Goal: Communication & Community: Participate in discussion

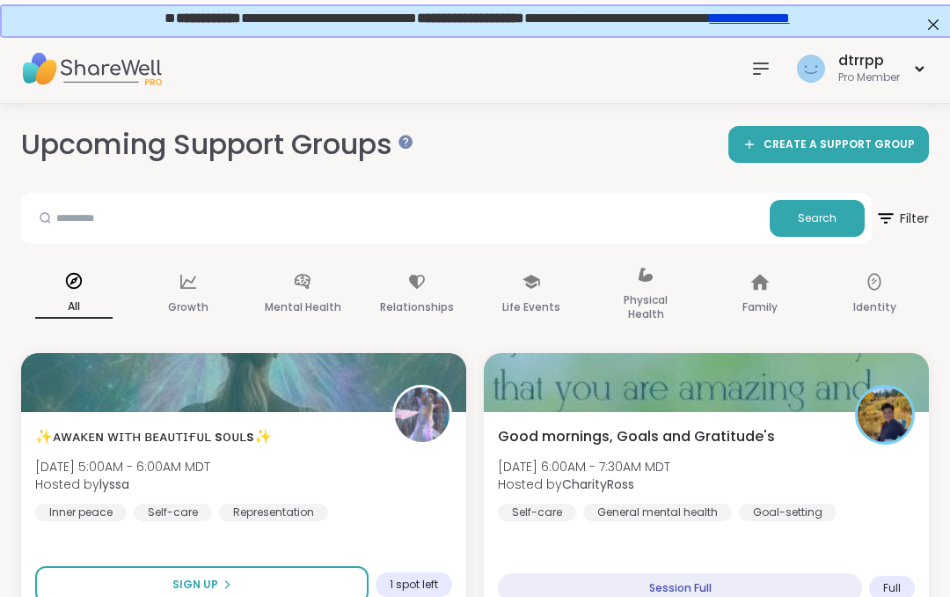
click at [295, 580] on button "Sign Up" at bounding box center [202, 584] width 334 height 37
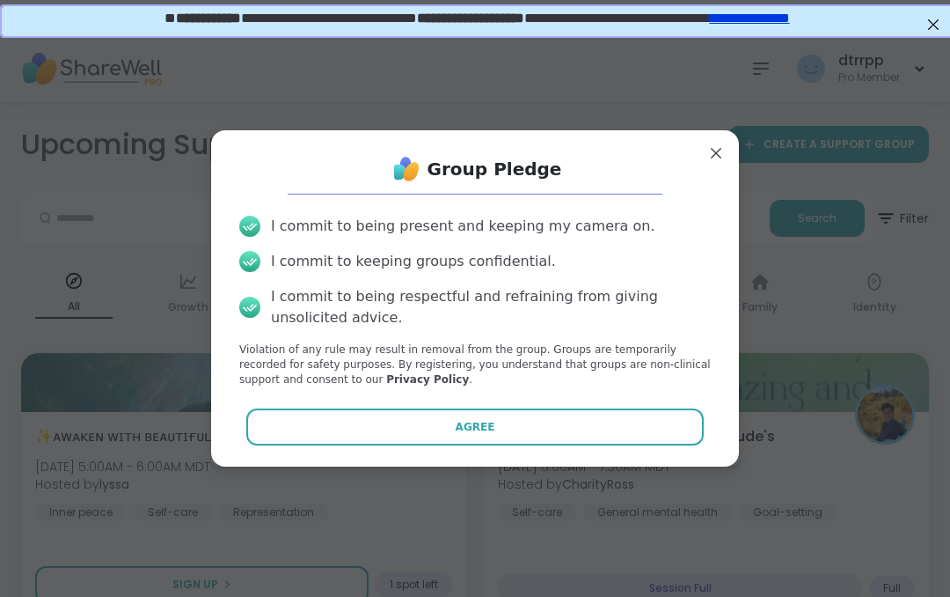
click at [535, 445] on button "Agree" at bounding box center [475, 426] width 459 height 37
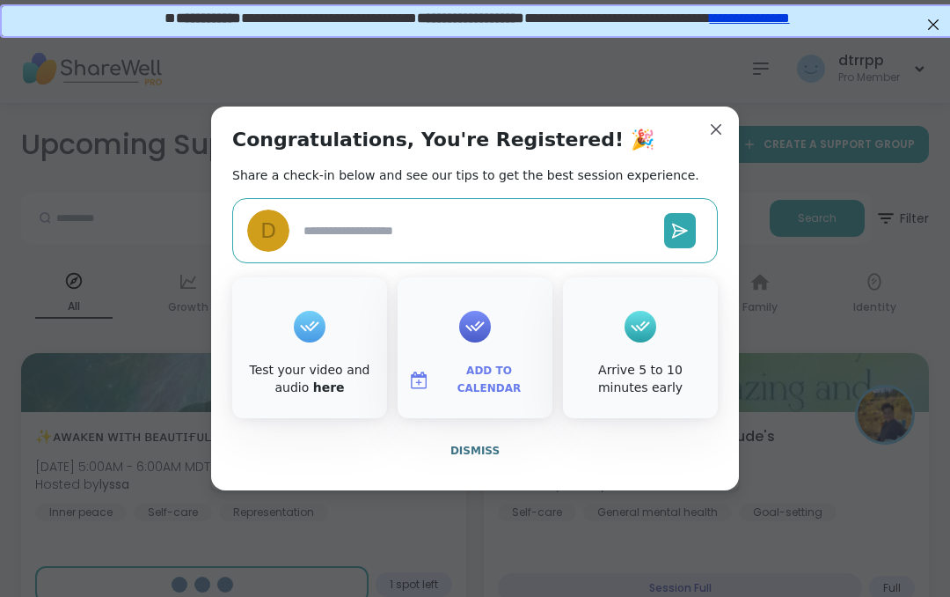
type textarea "*"
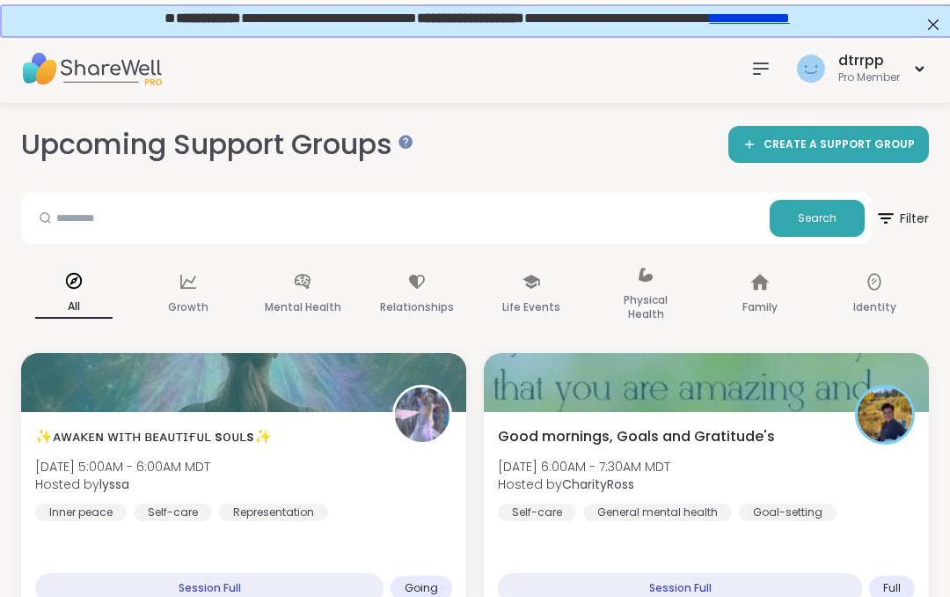
click at [406, 514] on div "✨ᴀᴡᴀᴋᴇɴ ᴡɪᴛʜ ʙᴇᴀᴜᴛɪғᴜʟ sᴏᴜʟs✨ [DATE] 5:00AM - 6:00AM MDT Hosted by lyssa Inner …" at bounding box center [243, 473] width 417 height 95
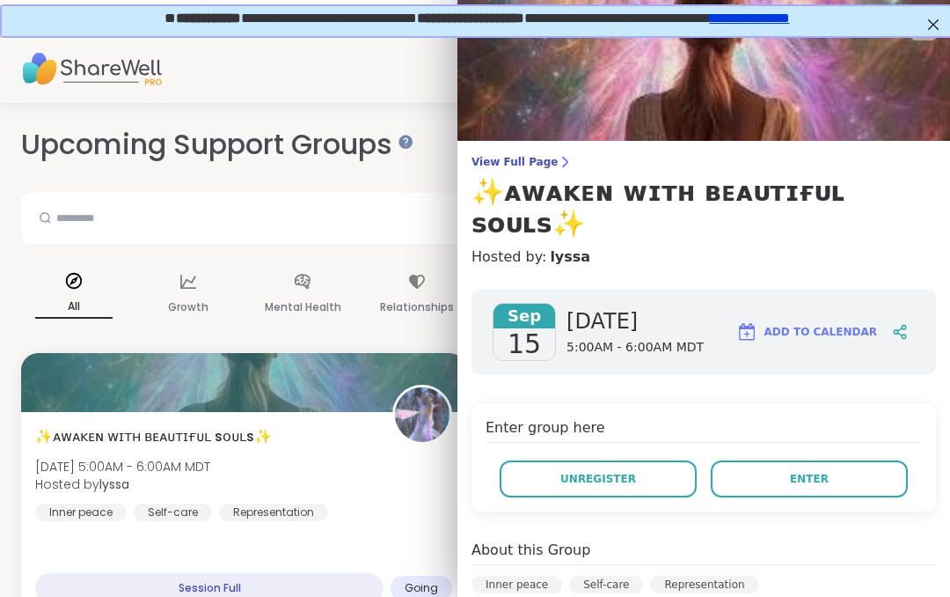
click at [806, 471] on span "Enter" at bounding box center [809, 479] width 39 height 16
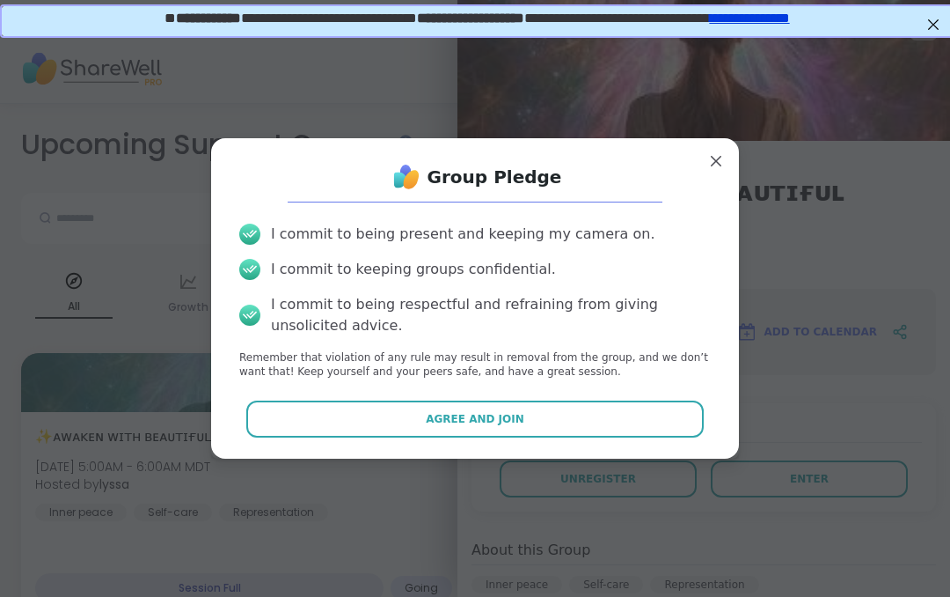
click at [576, 437] on button "Agree and Join" at bounding box center [475, 418] width 459 height 37
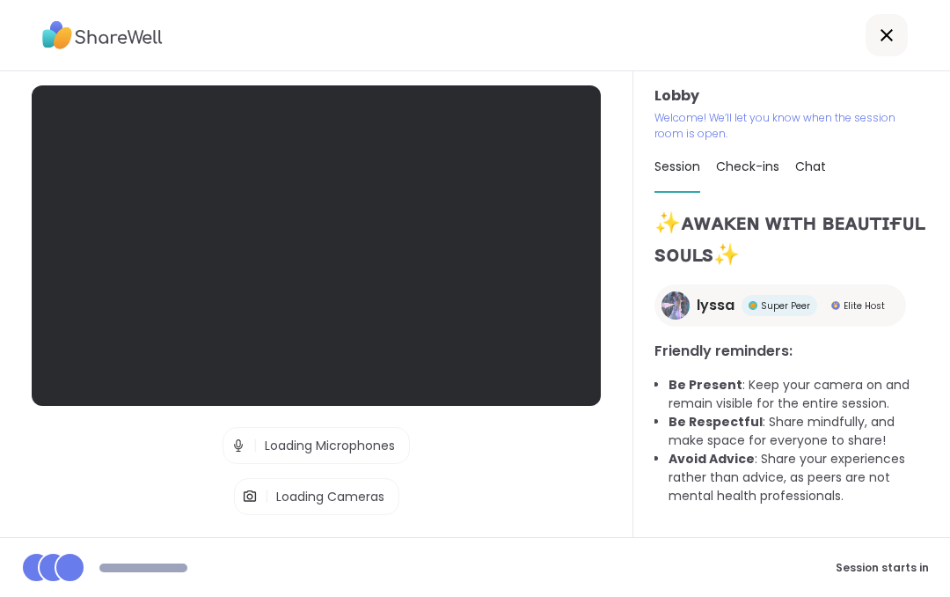
scroll to position [77, 0]
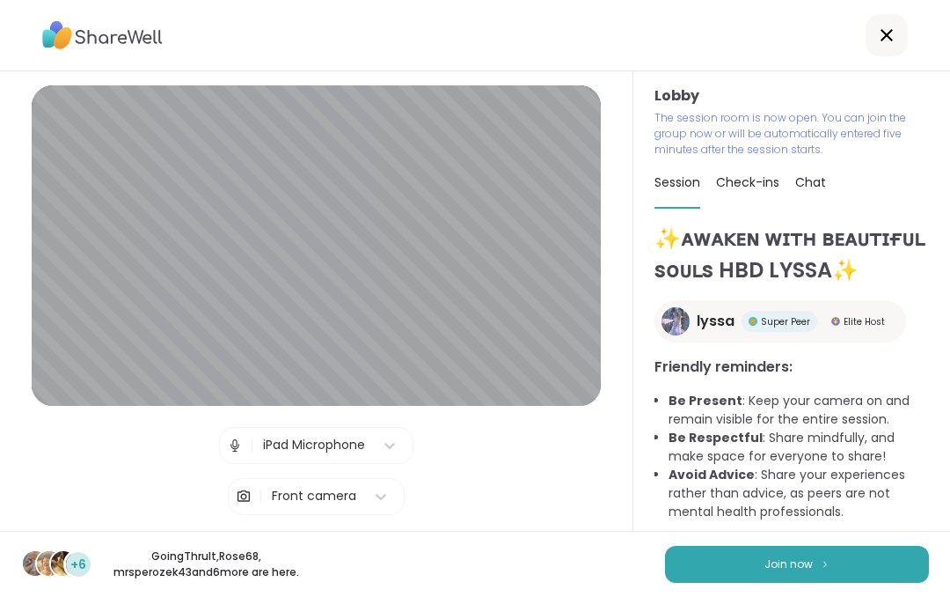
click at [826, 559] on img at bounding box center [825, 564] width 11 height 10
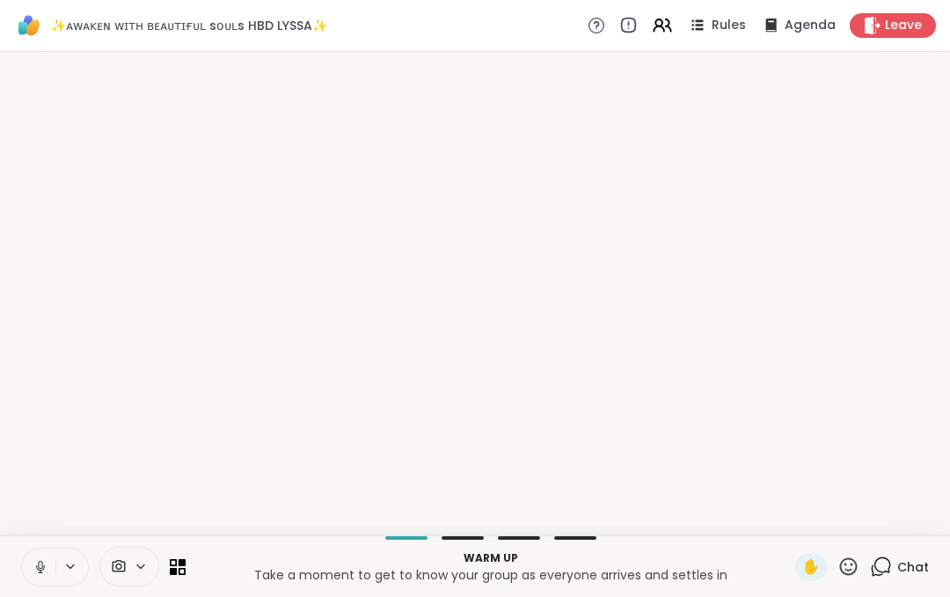
scroll to position [0, 0]
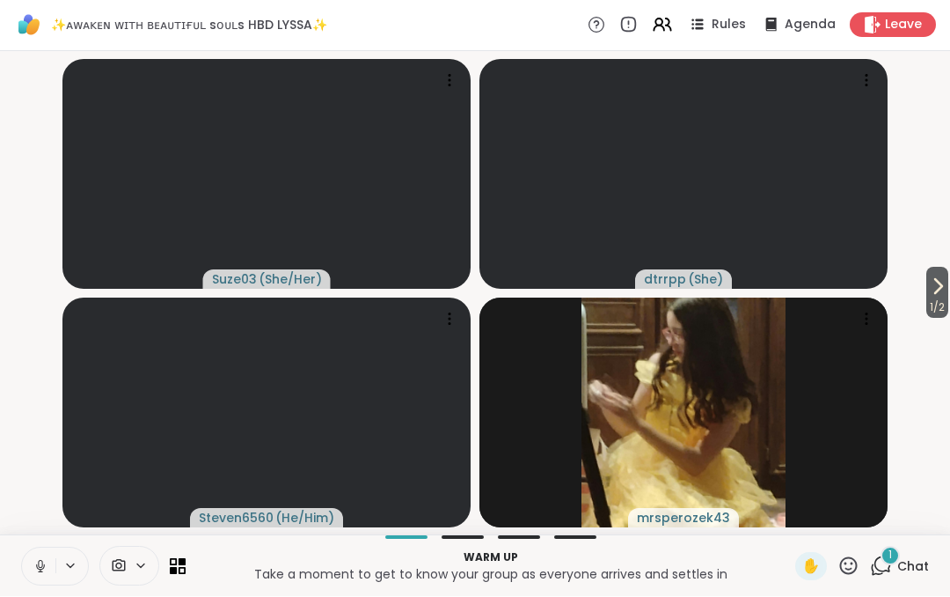
click at [891, 555] on span "1" at bounding box center [891, 555] width 4 height 15
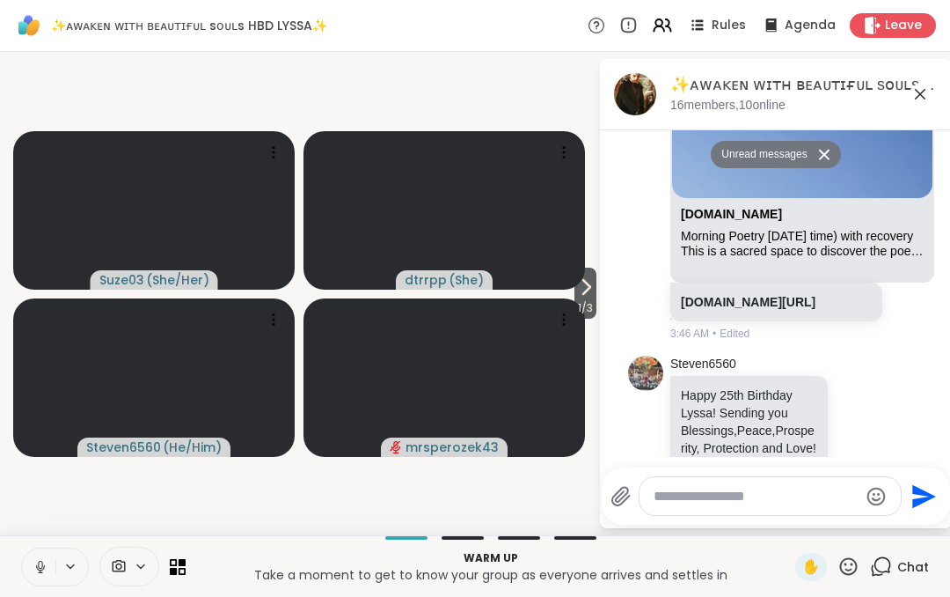
scroll to position [686, 0]
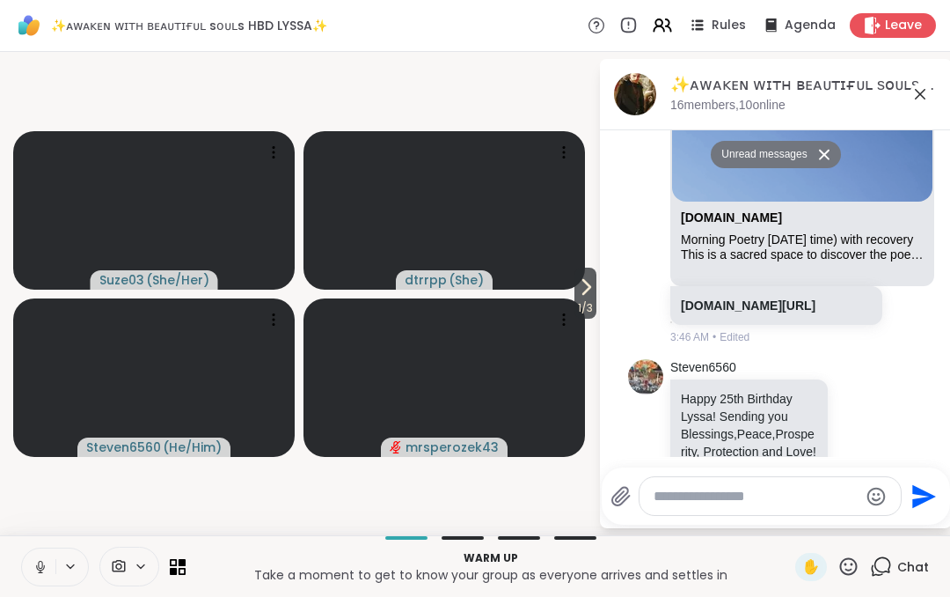
click at [590, 298] on span "1 / 3" at bounding box center [586, 307] width 22 height 21
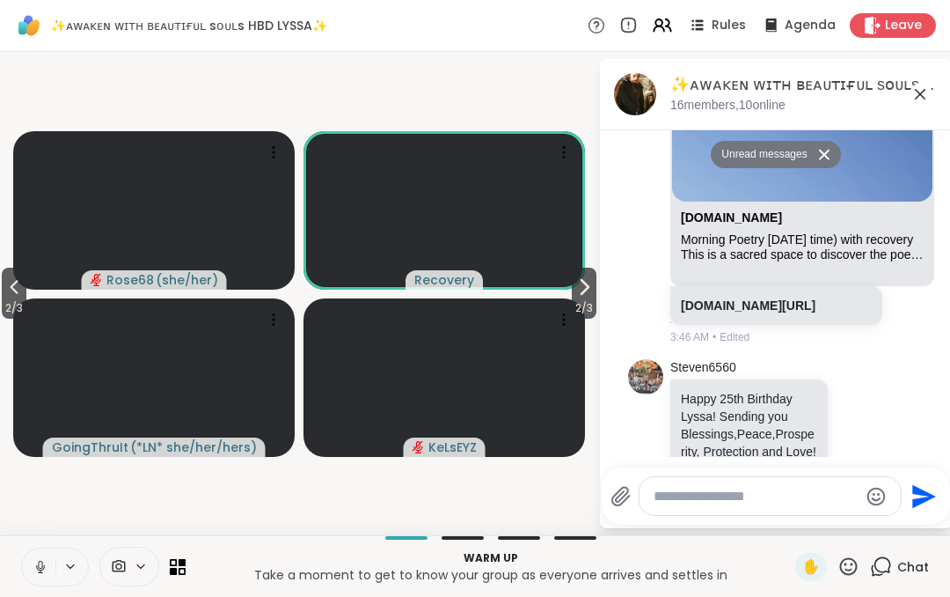
click at [26, 297] on button "2 / 3" at bounding box center [14, 293] width 25 height 51
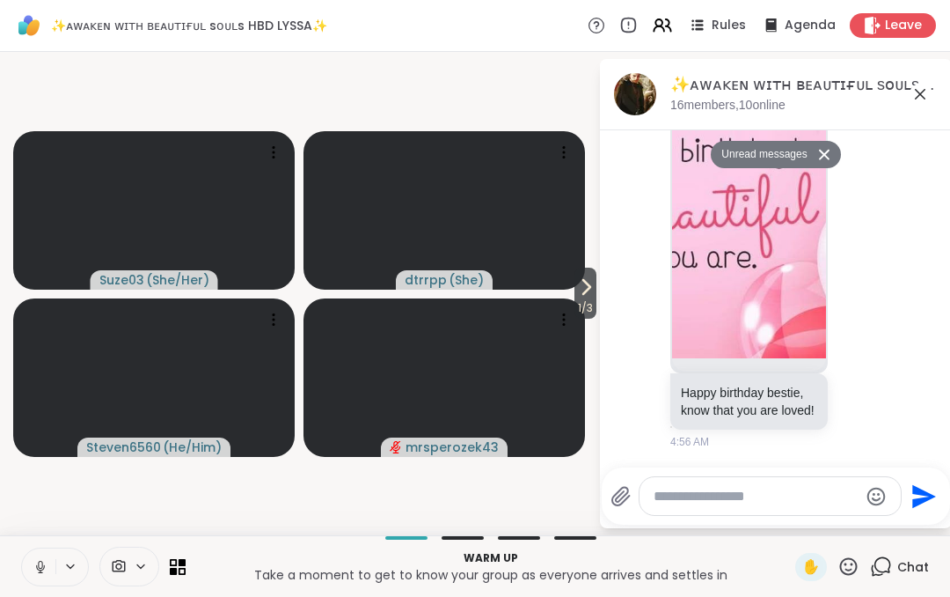
scroll to position [1617, 0]
click at [590, 301] on span "1 / 4" at bounding box center [585, 307] width 23 height 21
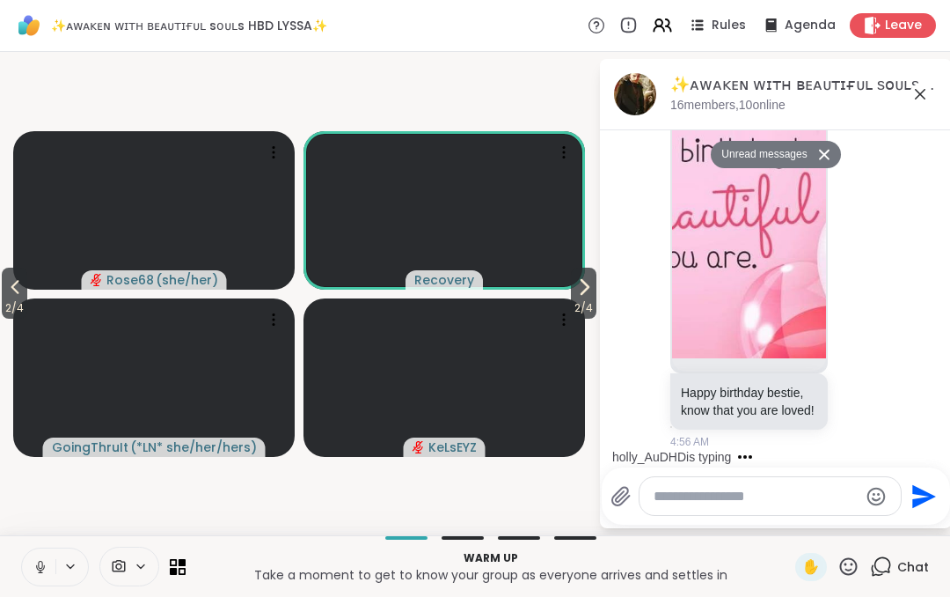
click at [586, 311] on span "2 / 4" at bounding box center [584, 307] width 26 height 21
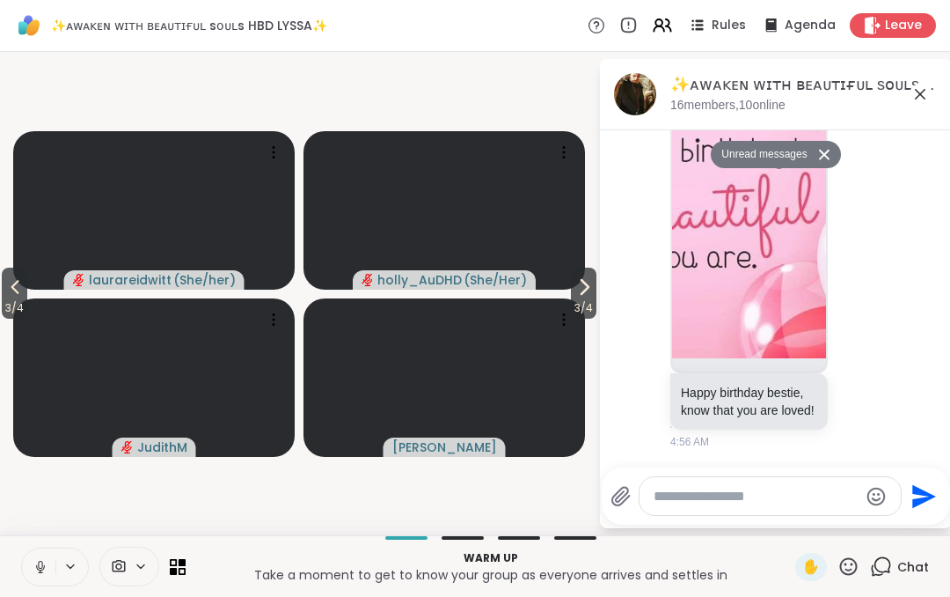
click at [587, 300] on span "3 / 4" at bounding box center [584, 307] width 26 height 21
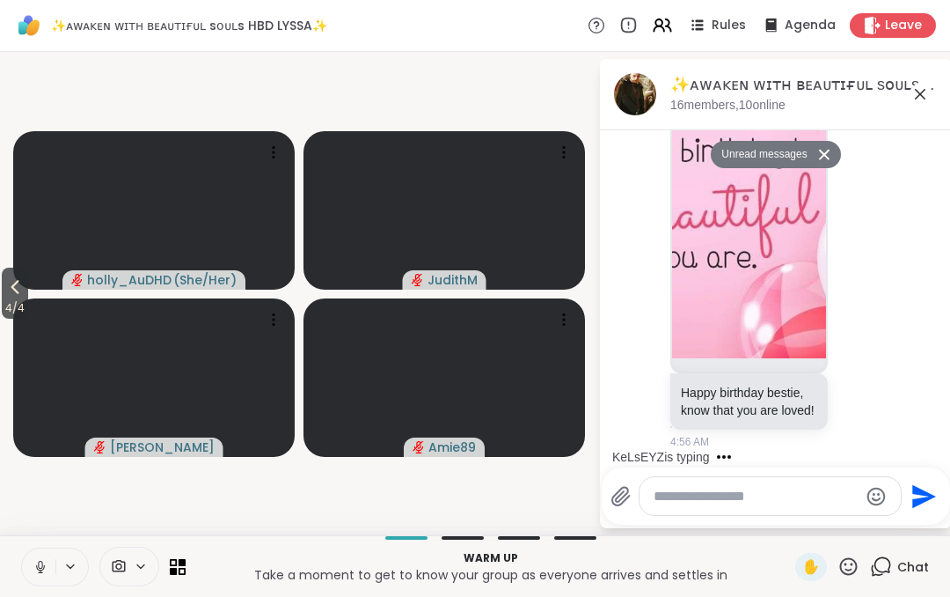
click at [25, 296] on icon at bounding box center [14, 286] width 21 height 21
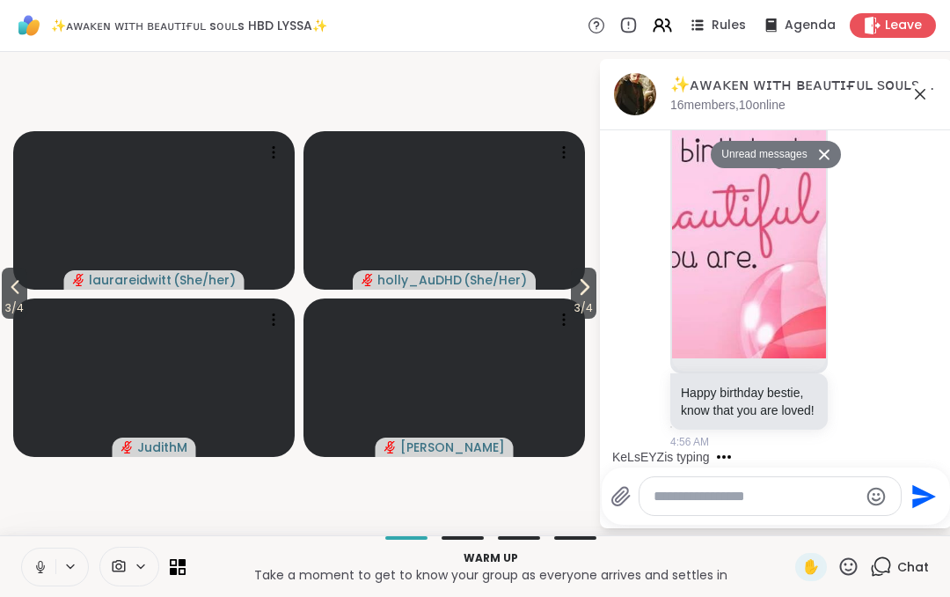
click at [25, 302] on span "3 / 4" at bounding box center [15, 307] width 26 height 21
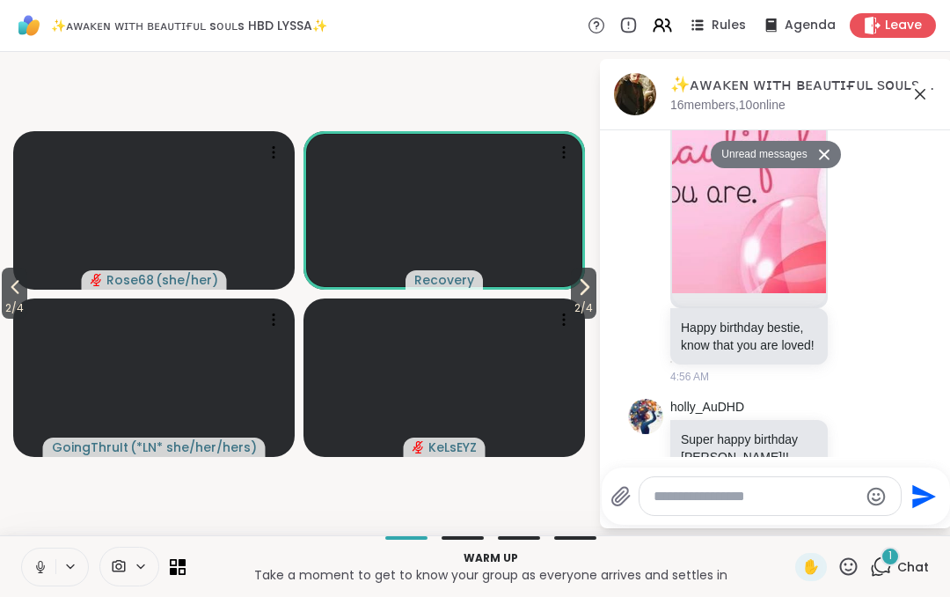
scroll to position [1728, 0]
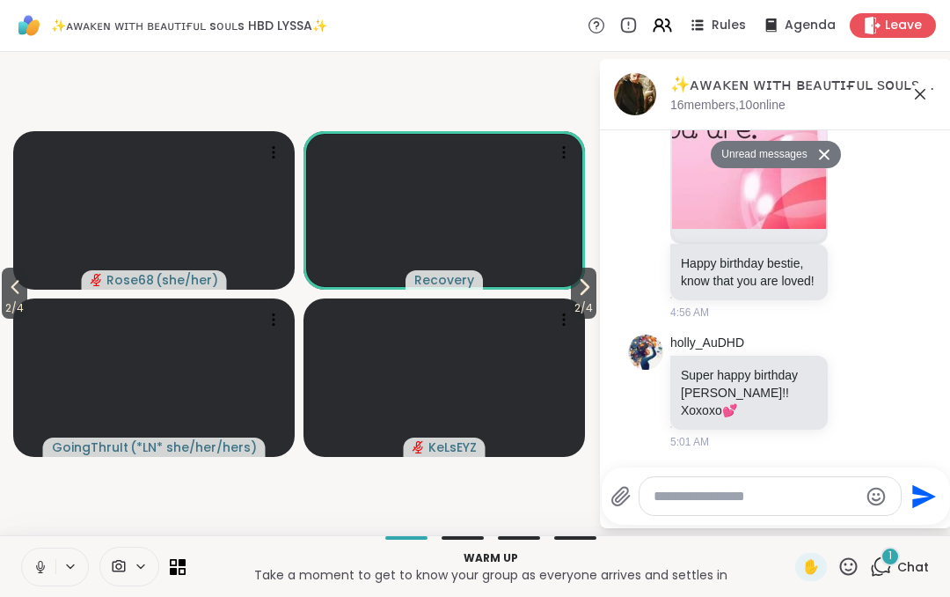
click at [22, 298] on span "2 / 4" at bounding box center [15, 307] width 26 height 21
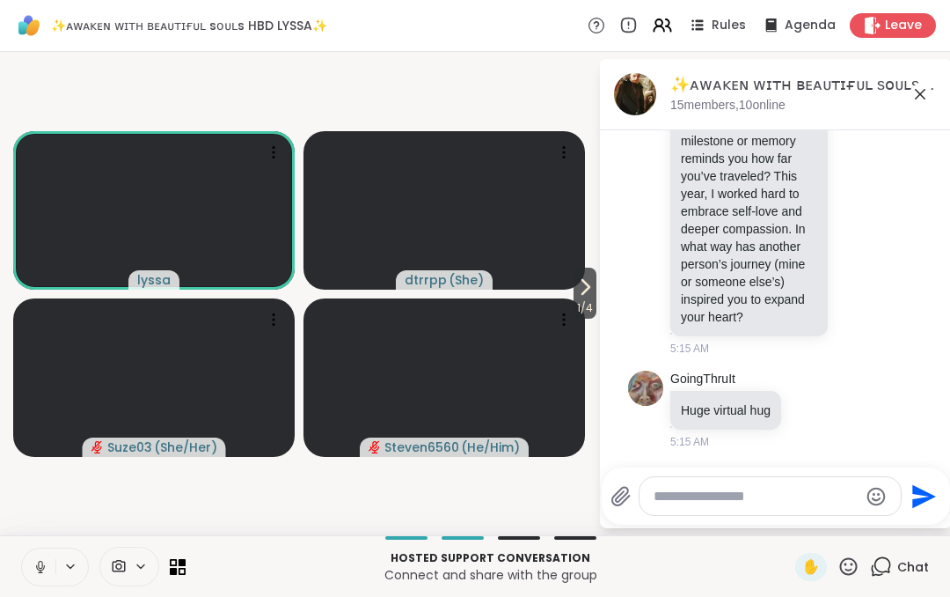
scroll to position [5075, 0]
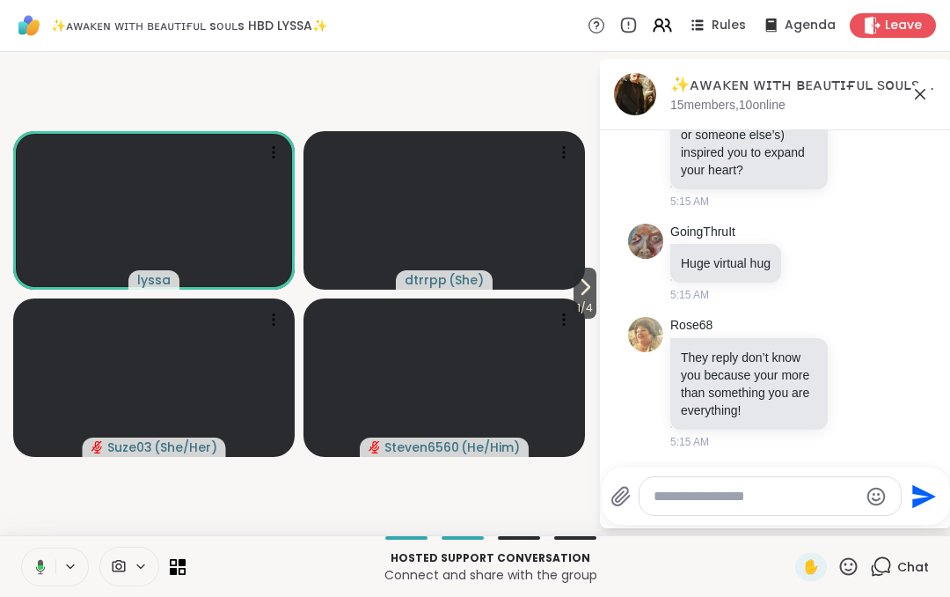
click at [48, 565] on button at bounding box center [37, 566] width 36 height 37
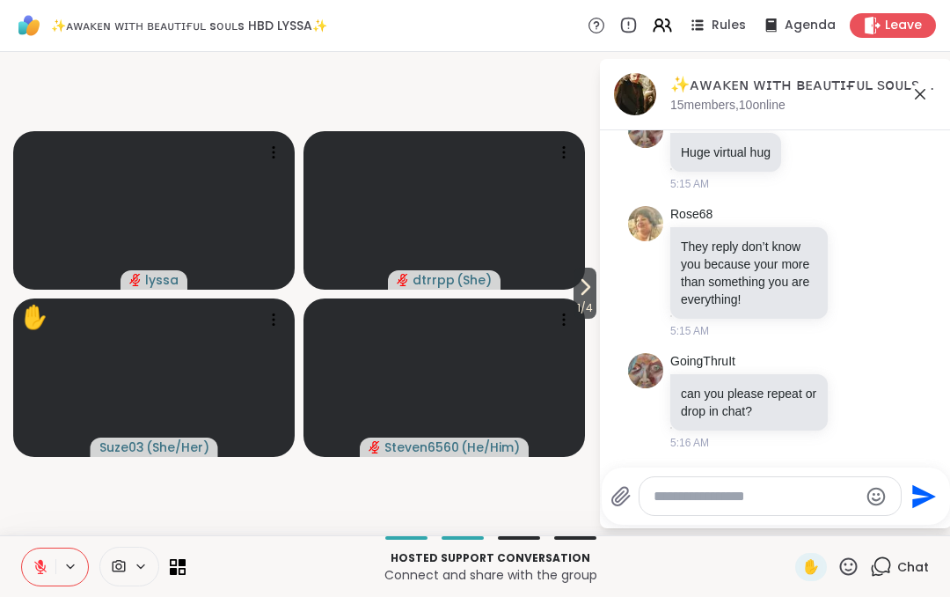
click at [814, 565] on span "✋" at bounding box center [812, 566] width 18 height 21
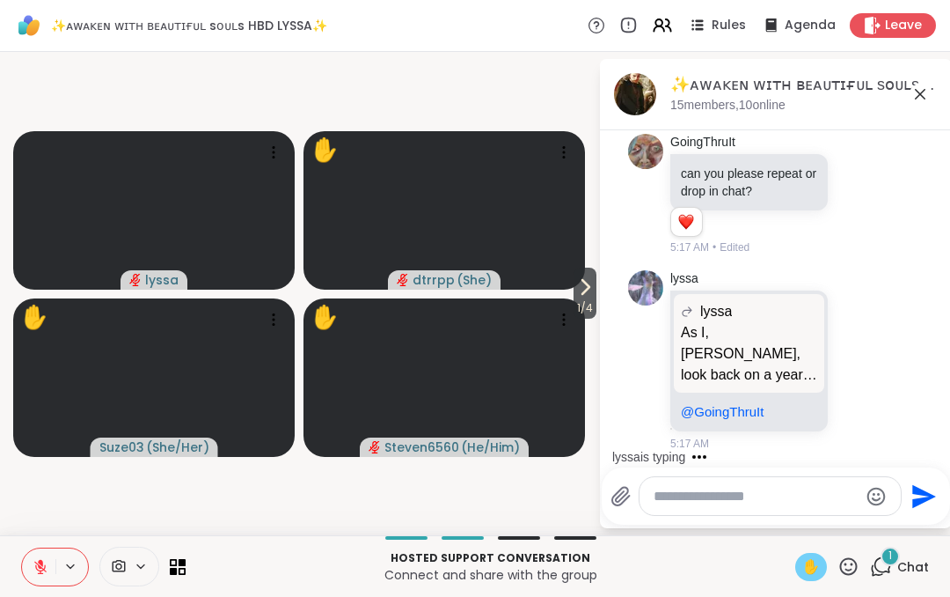
scroll to position [5524, 0]
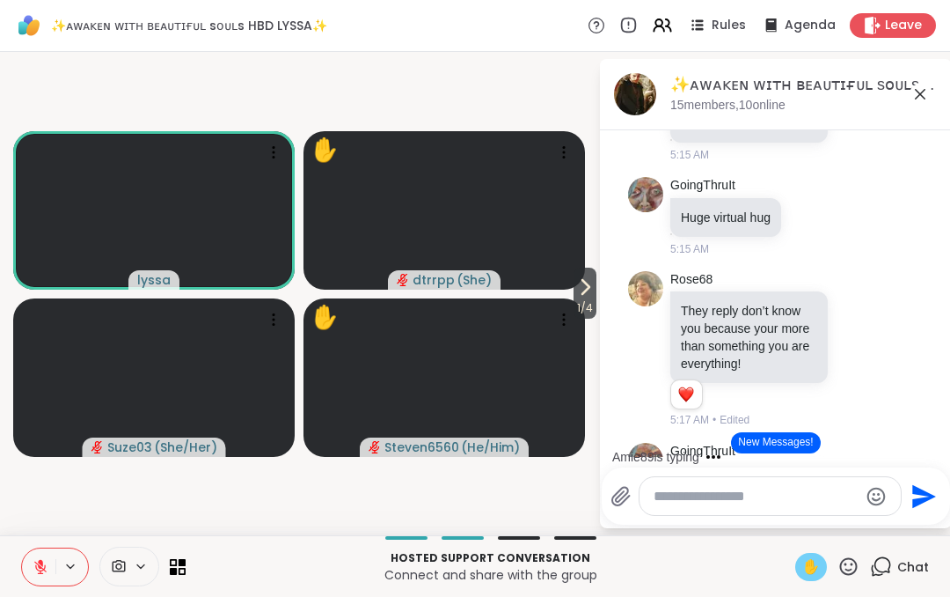
click at [817, 561] on span "✋" at bounding box center [812, 566] width 18 height 21
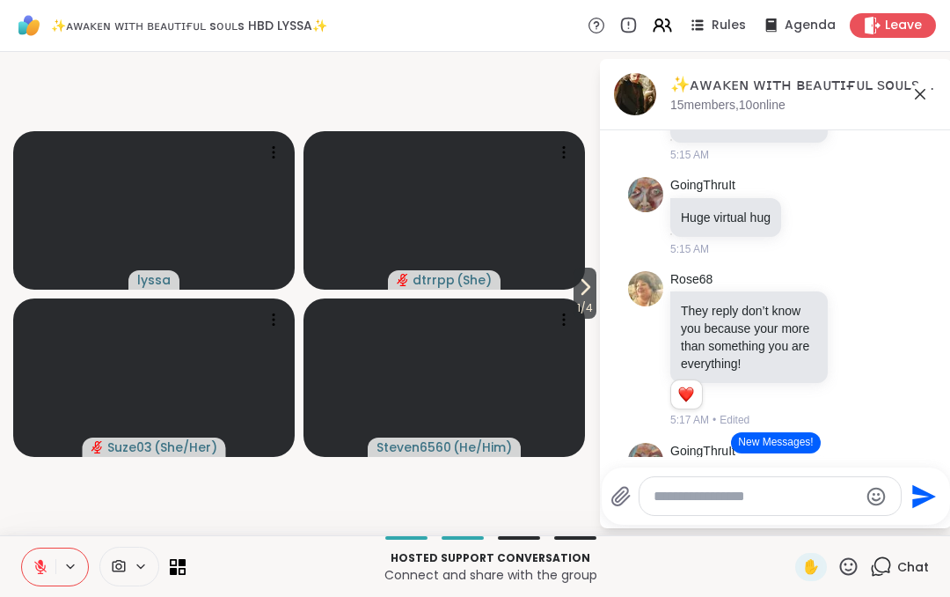
click at [589, 295] on icon at bounding box center [585, 286] width 21 height 21
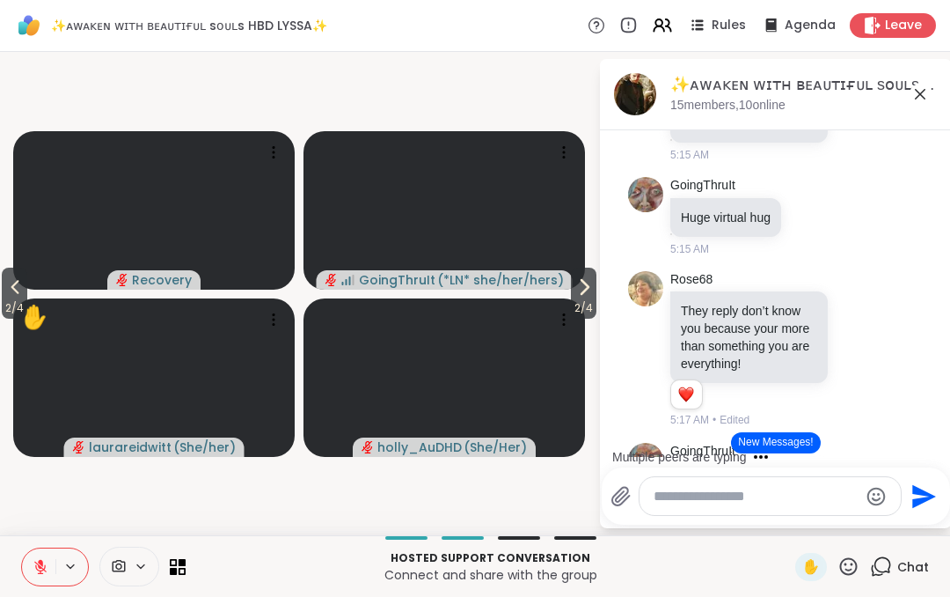
click at [15, 295] on icon at bounding box center [14, 286] width 21 height 21
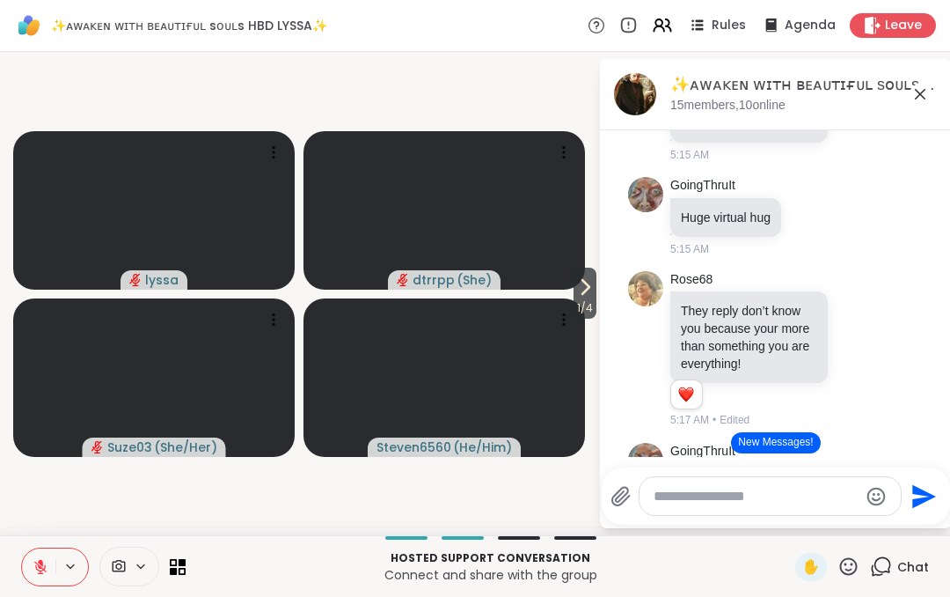
click at [595, 301] on span "1 / 4" at bounding box center [585, 307] width 23 height 21
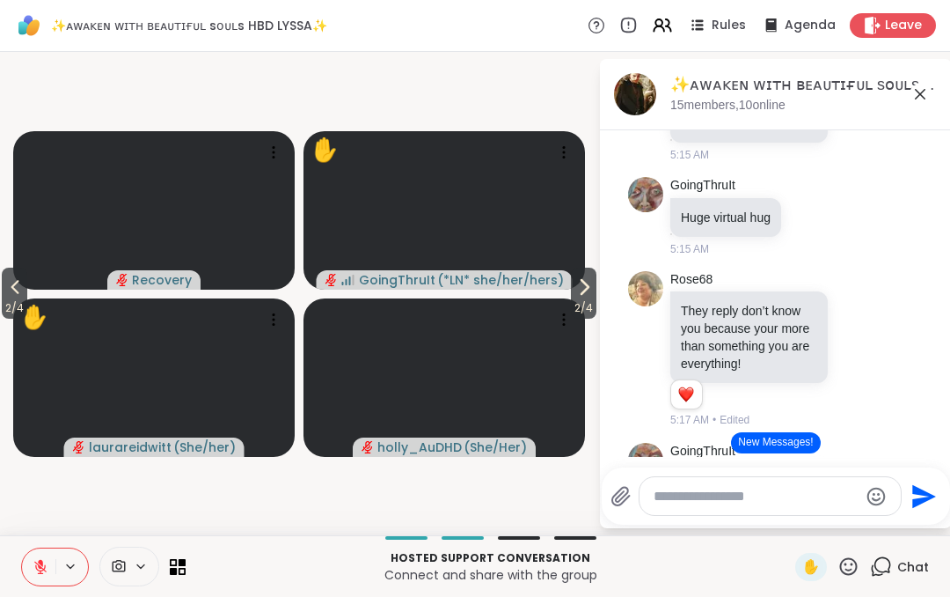
click at [590, 299] on span "2 / 4" at bounding box center [584, 307] width 26 height 21
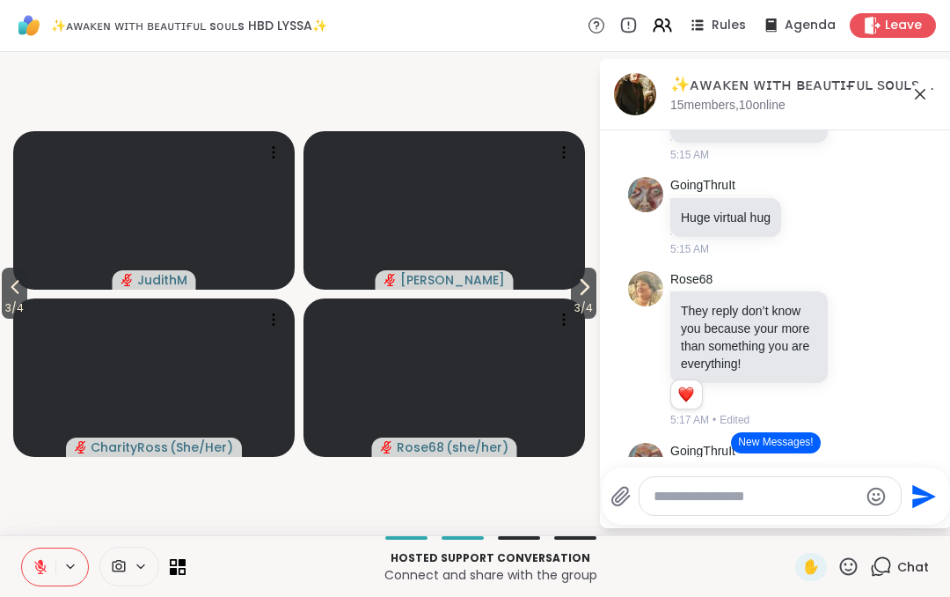
click at [587, 304] on span "3 / 4" at bounding box center [584, 307] width 26 height 21
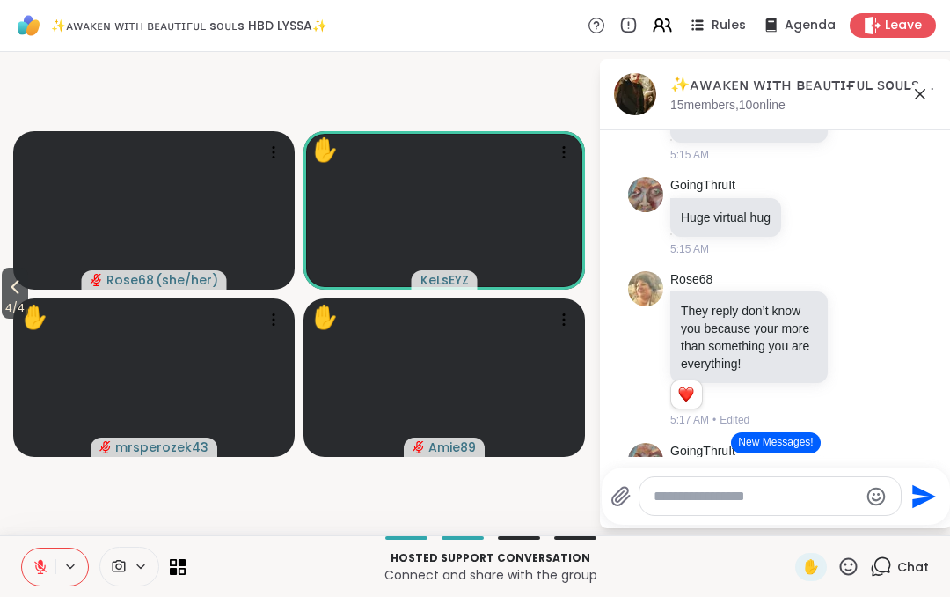
click at [20, 300] on span "4 / 4" at bounding box center [15, 307] width 26 height 21
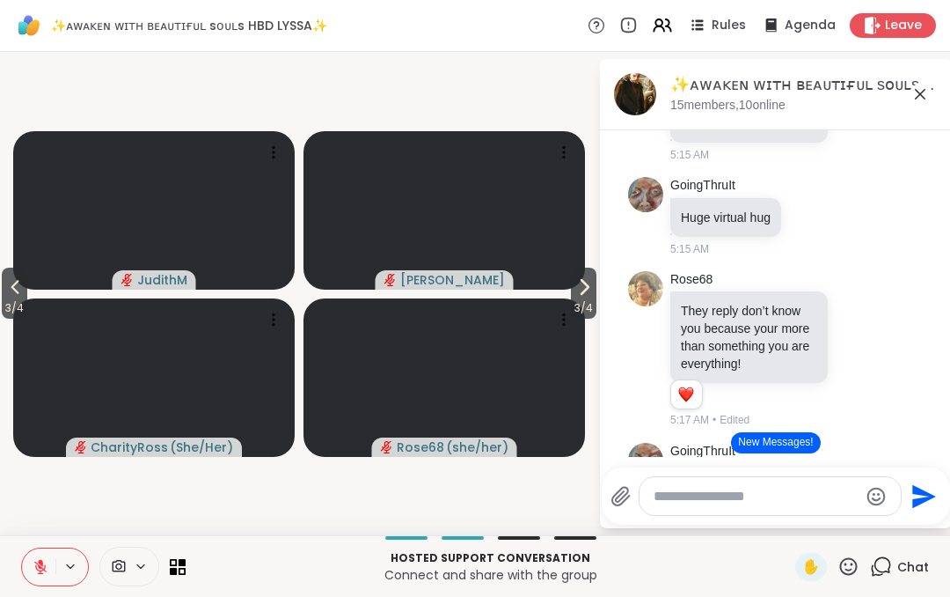
click at [25, 297] on icon at bounding box center [14, 286] width 21 height 21
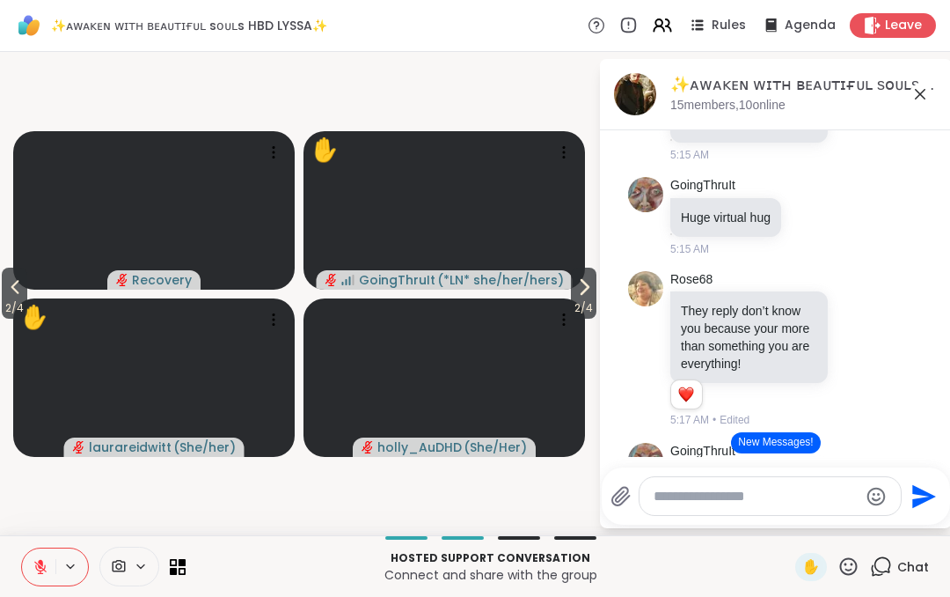
click at [26, 298] on span "2 / 4" at bounding box center [15, 307] width 26 height 21
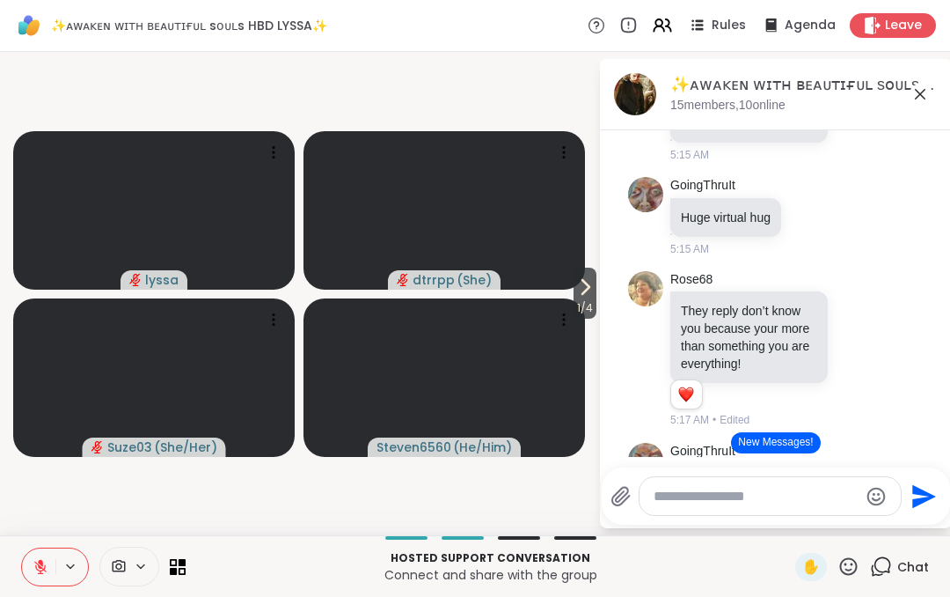
click at [676, 504] on textarea "Type your message" at bounding box center [756, 497] width 205 height 18
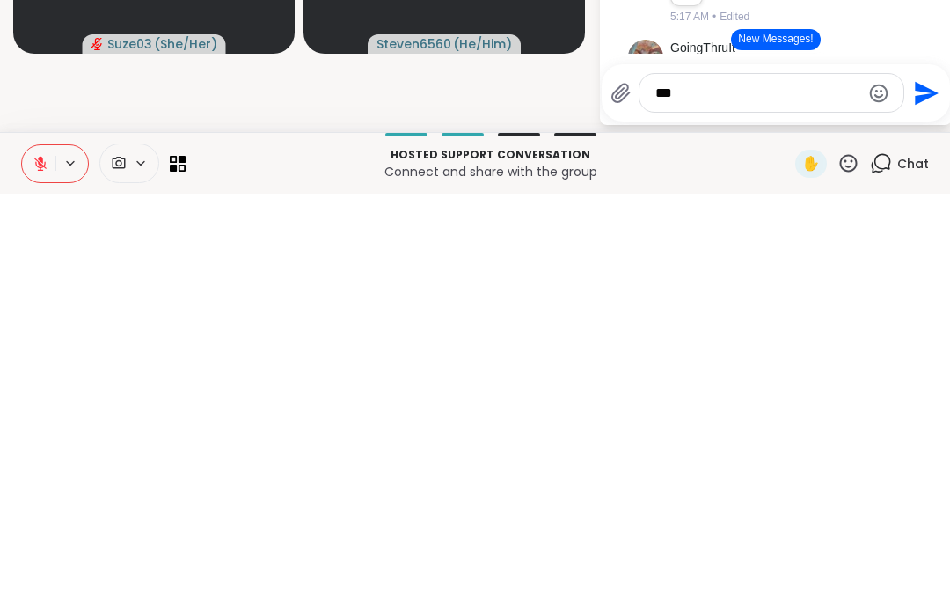
type textarea "***"
click at [921, 476] on button "Send" at bounding box center [925, 496] width 40 height 40
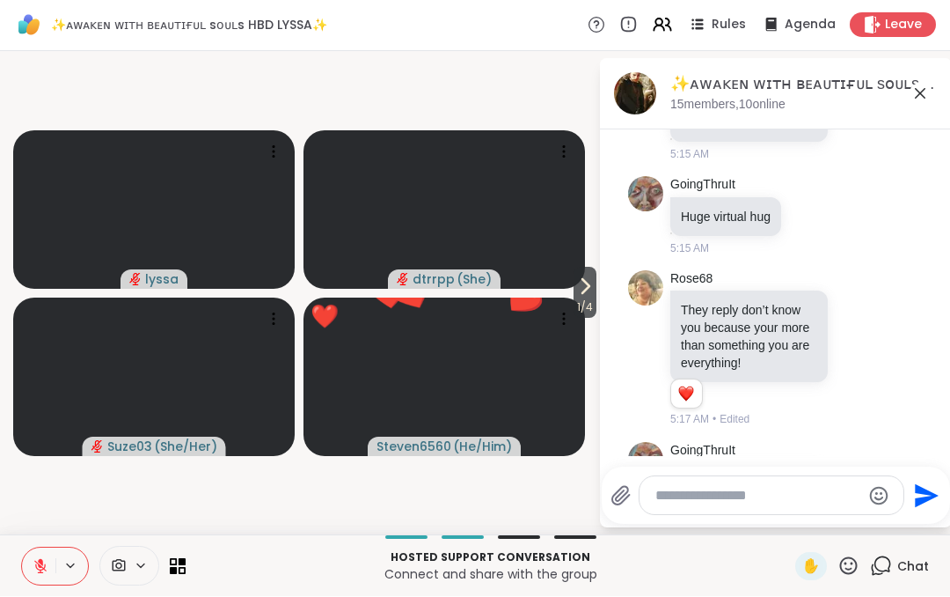
scroll to position [11533, 0]
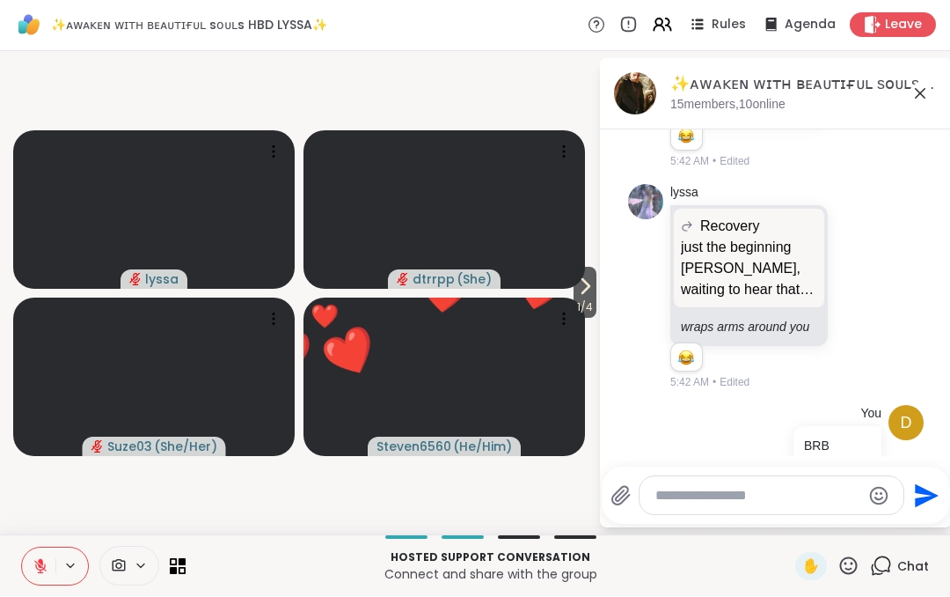
click at [127, 560] on span at bounding box center [116, 566] width 33 height 17
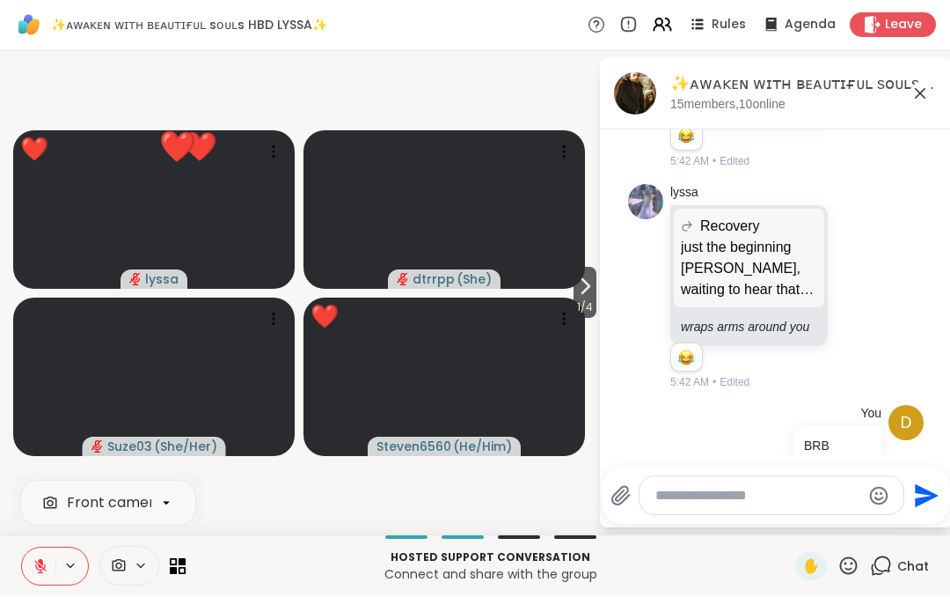
click at [125, 562] on icon at bounding box center [119, 566] width 13 height 12
click at [128, 564] on span at bounding box center [116, 566] width 33 height 17
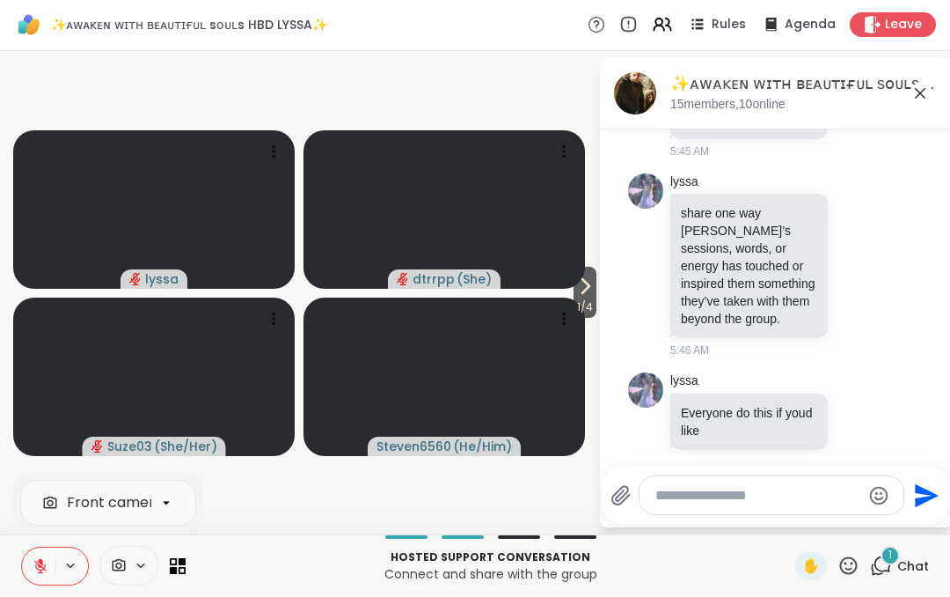
scroll to position [12332, 0]
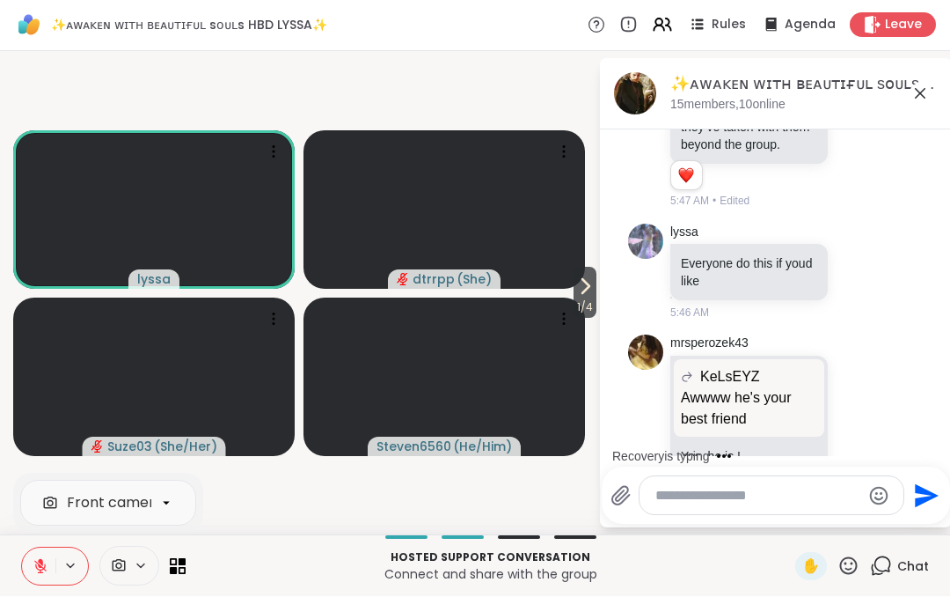
click at [347, 165] on video at bounding box center [445, 210] width 282 height 158
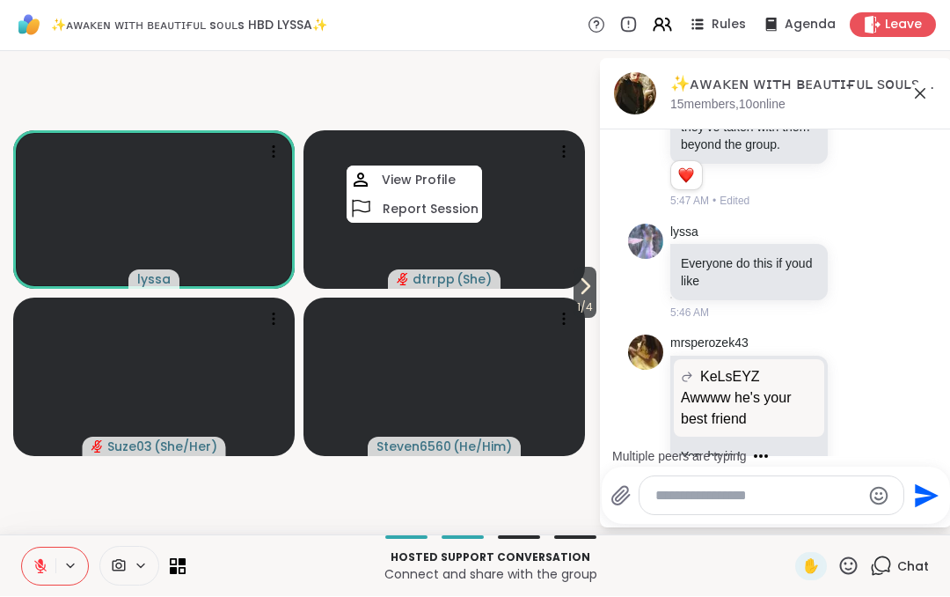
click at [540, 84] on video-player-container "1 / 4 lyssa dtrrpp ( She ) View Profile Report Session Suze03 ( She/Her ) Steve…" at bounding box center [299, 293] width 577 height 469
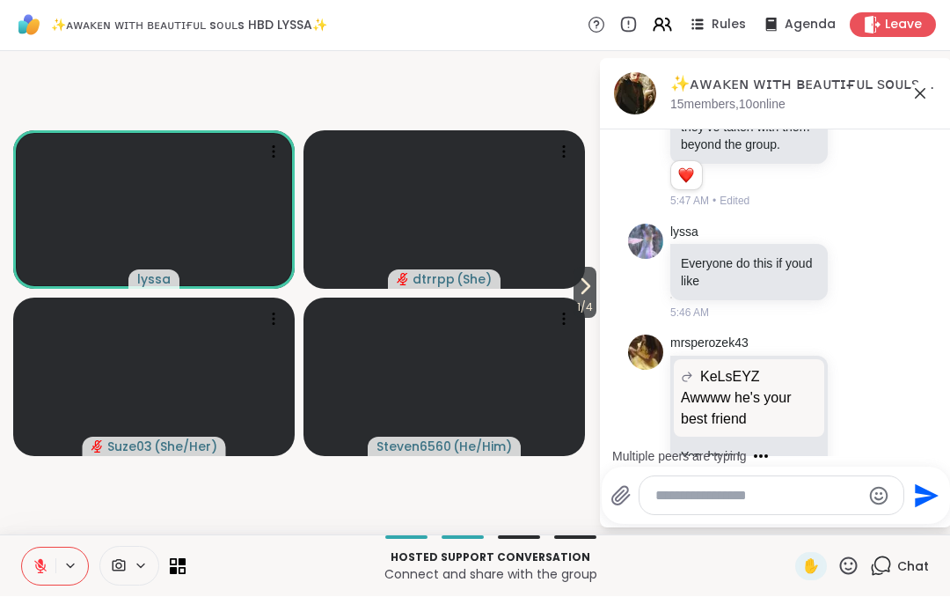
click at [817, 564] on span "✋" at bounding box center [812, 566] width 18 height 21
click at [818, 561] on span "✋" at bounding box center [812, 566] width 18 height 21
click at [677, 503] on textarea "Type your message" at bounding box center [758, 497] width 205 height 18
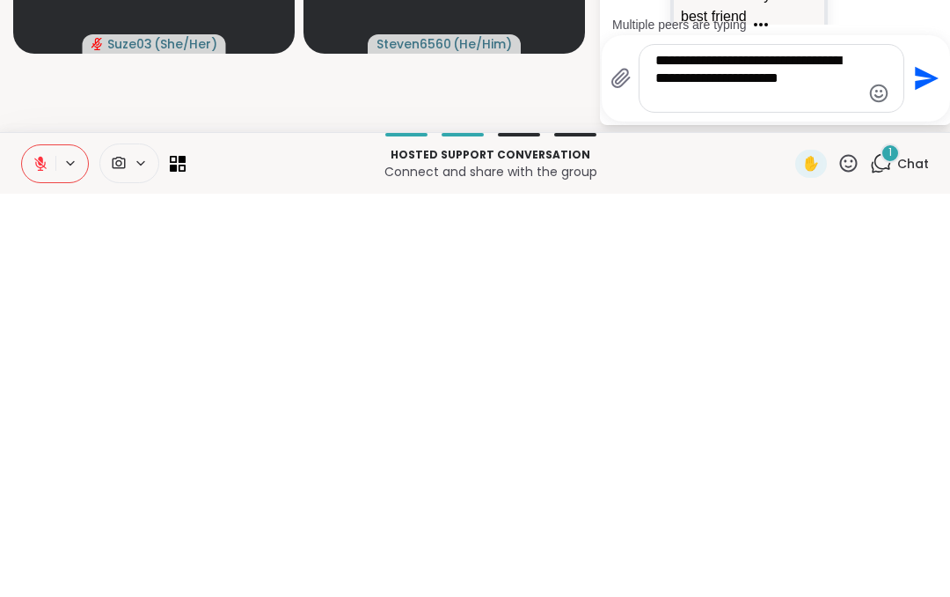
scroll to position [12549, 0]
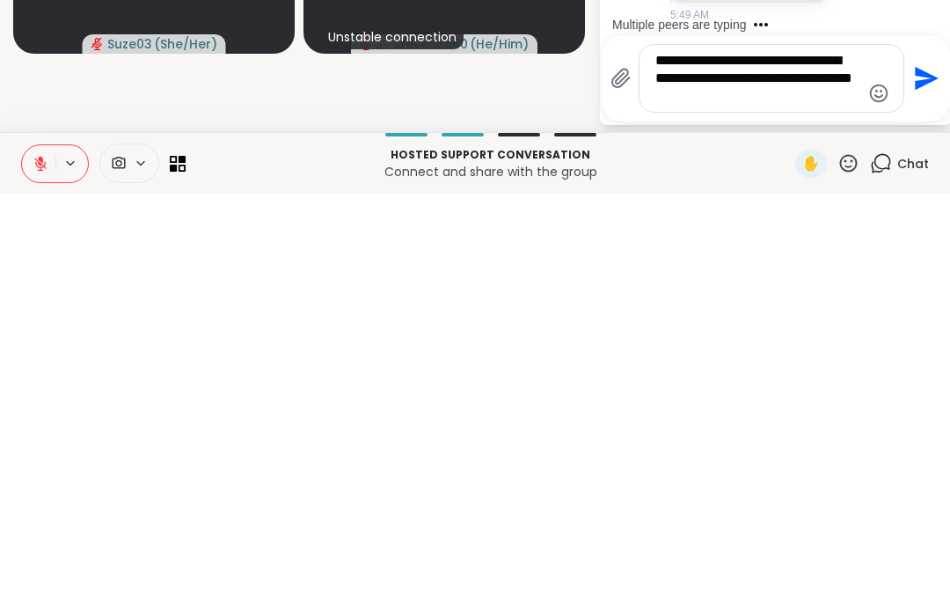
type textarea "**********"
click at [936, 462] on button "Send" at bounding box center [925, 482] width 40 height 40
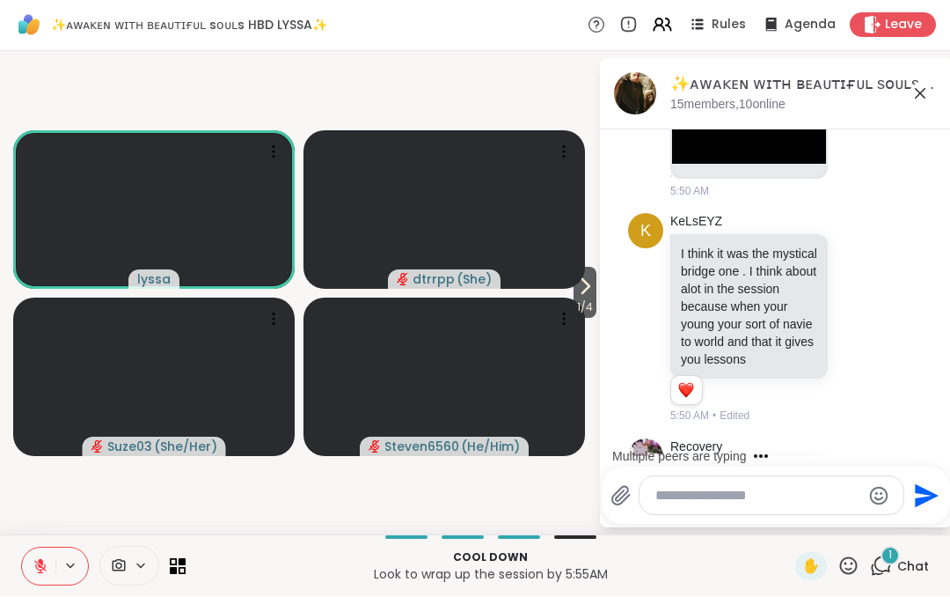
scroll to position [14075, 0]
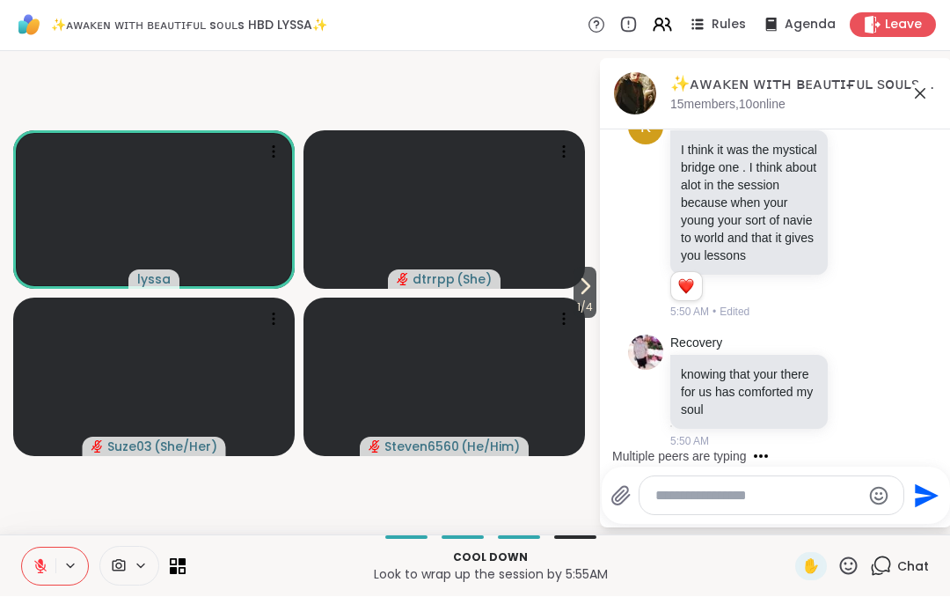
click at [818, 562] on span "✋" at bounding box center [812, 566] width 18 height 21
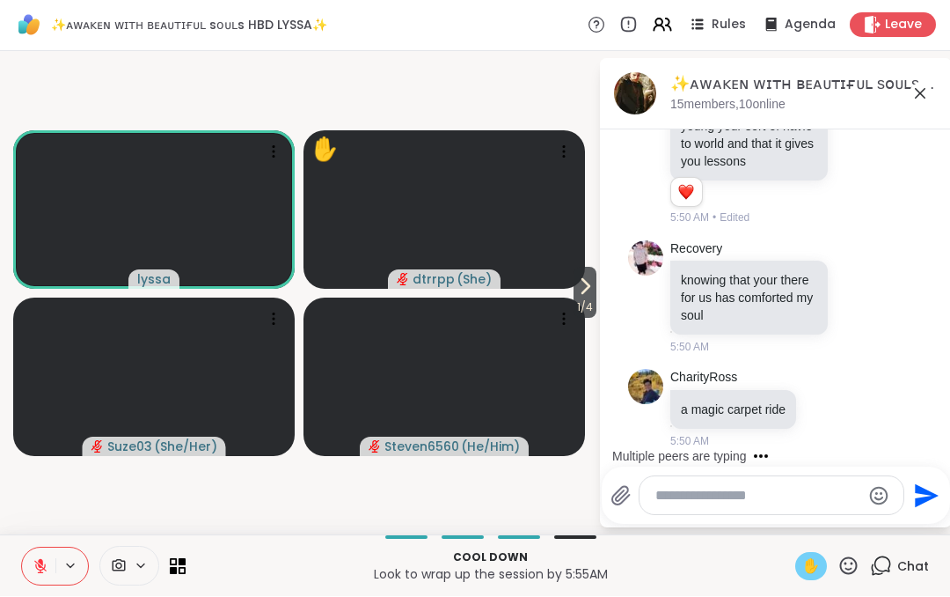
click at [51, 560] on button at bounding box center [38, 566] width 33 height 37
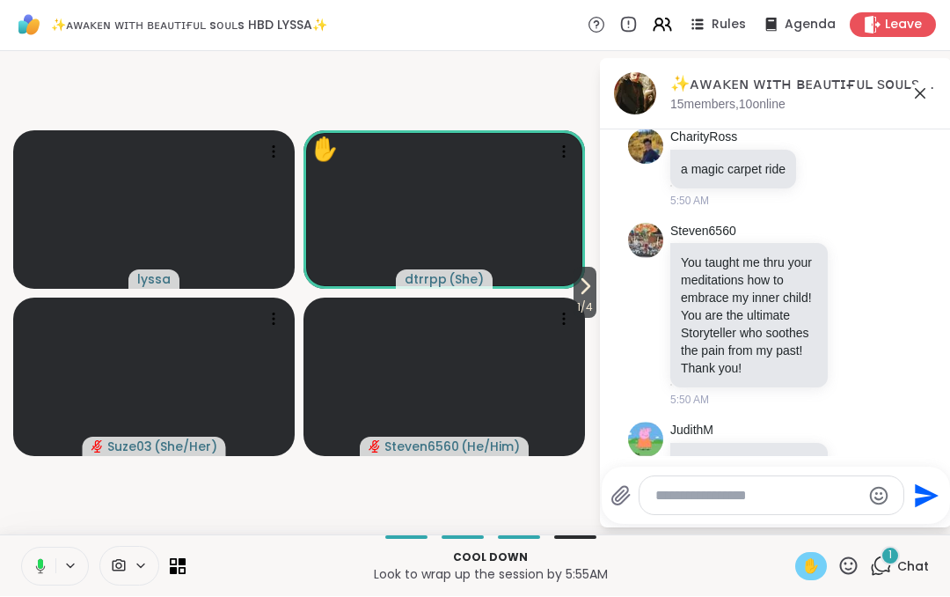
scroll to position [14637, 0]
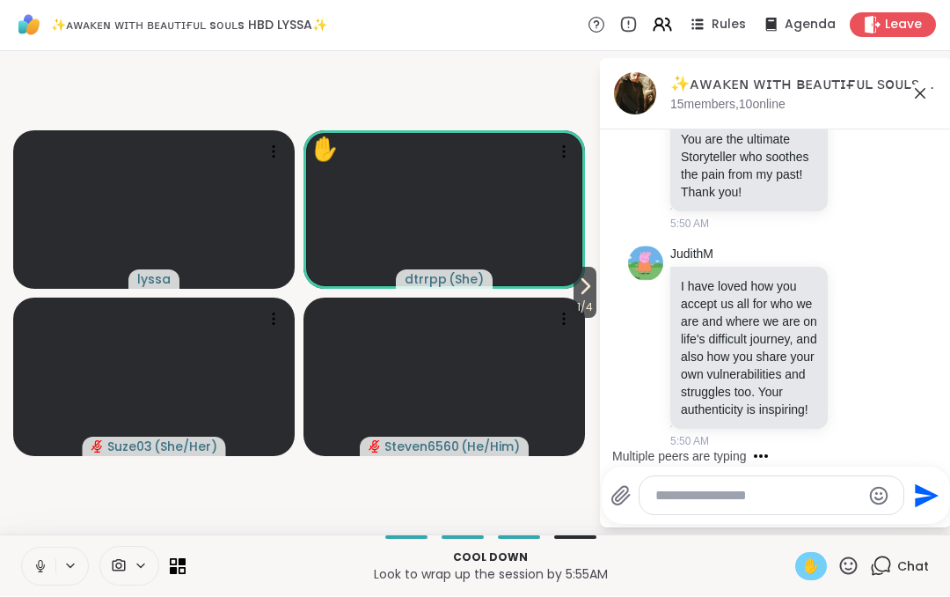
click at [51, 561] on button at bounding box center [38, 566] width 33 height 37
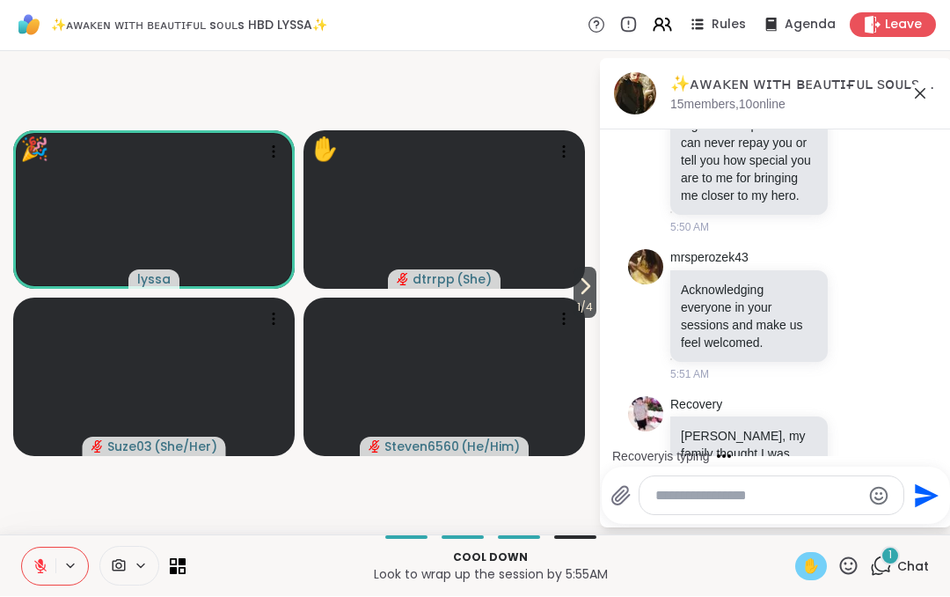
scroll to position [15258, 0]
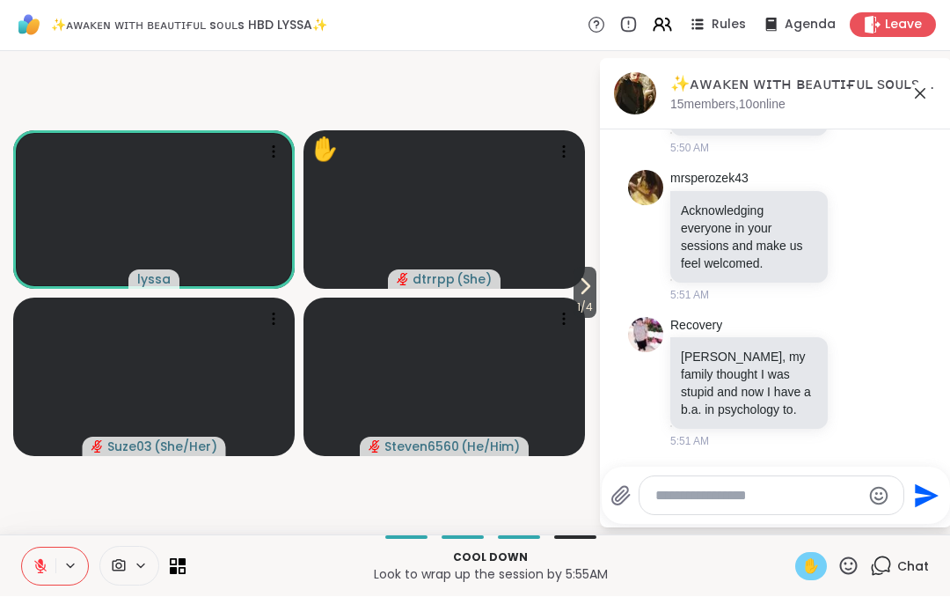
click at [825, 565] on div "✋" at bounding box center [812, 567] width 32 height 28
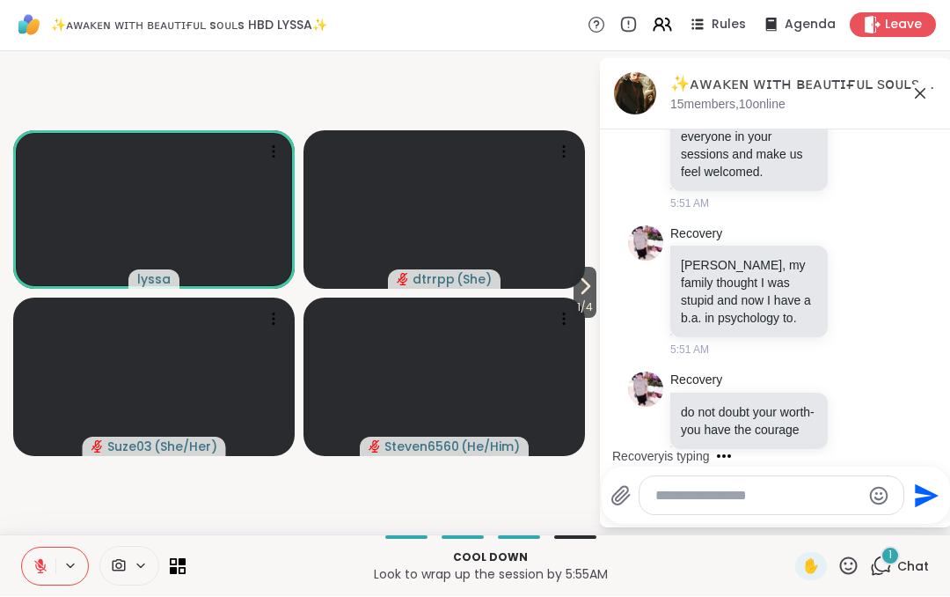
scroll to position [15386, 0]
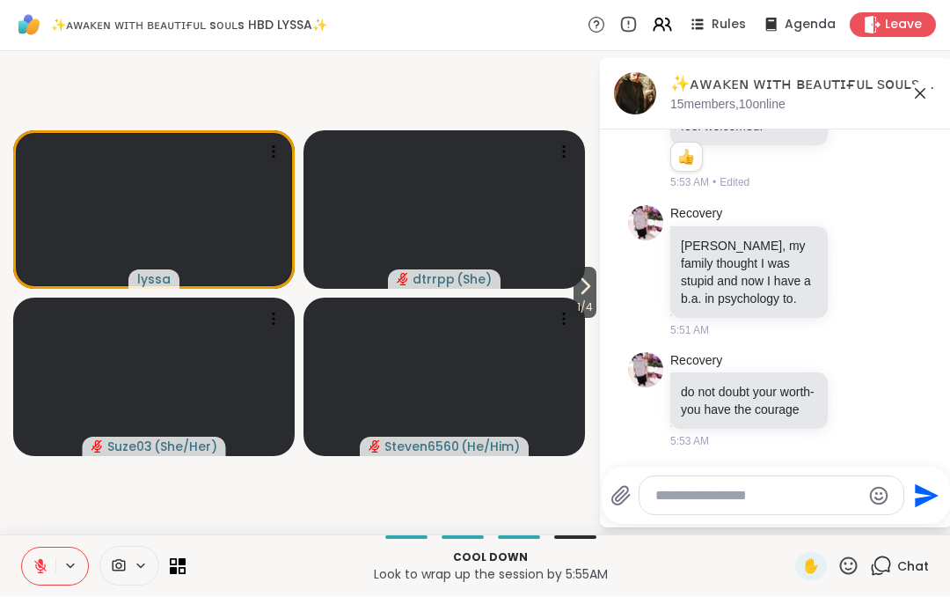
click at [676, 500] on textarea "Type your message" at bounding box center [758, 497] width 205 height 18
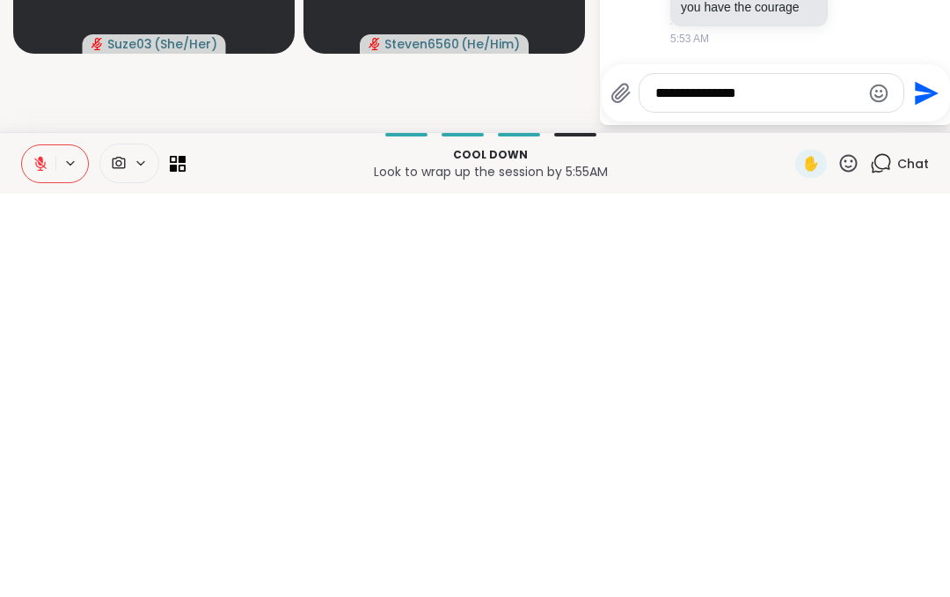
type textarea "**********"
click at [928, 482] on icon "Send" at bounding box center [925, 496] width 28 height 28
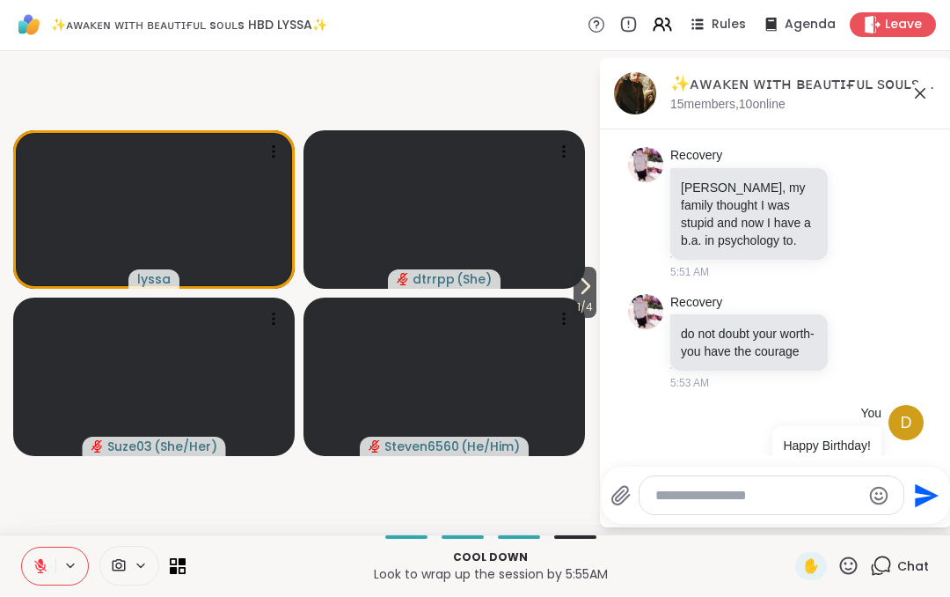
scroll to position [15529, 0]
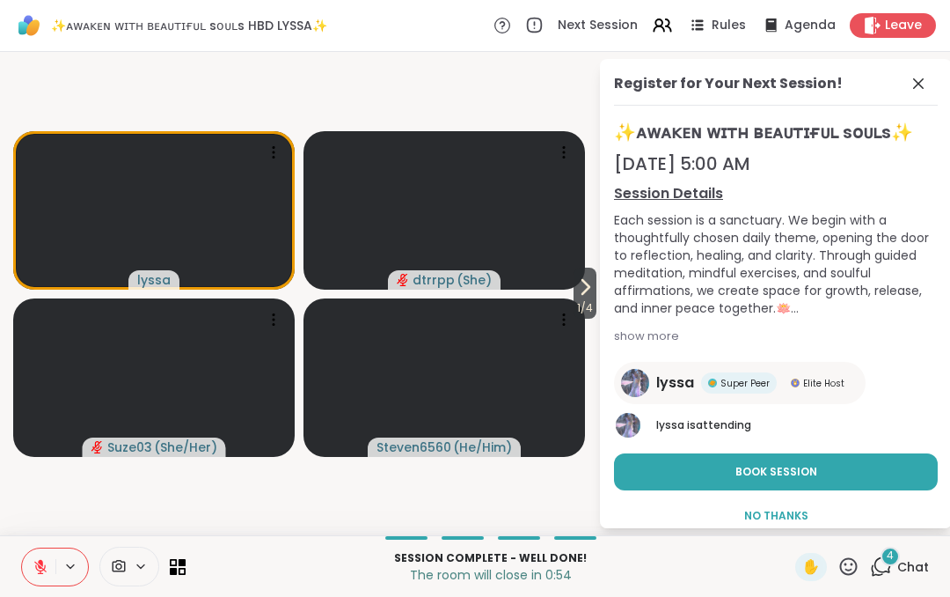
click at [906, 37] on div "Leave" at bounding box center [893, 25] width 86 height 25
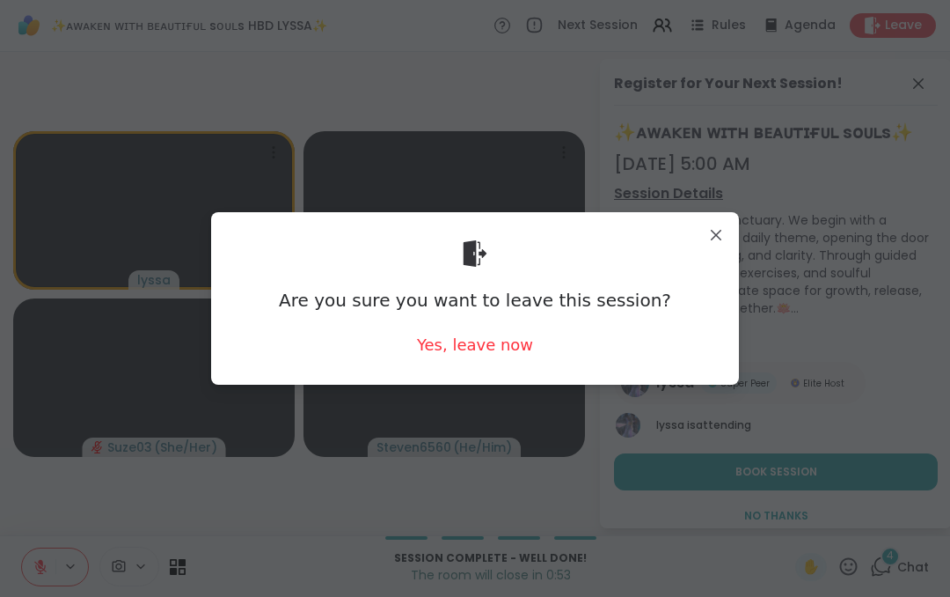
click at [528, 345] on div "Yes, leave now" at bounding box center [475, 345] width 116 height 22
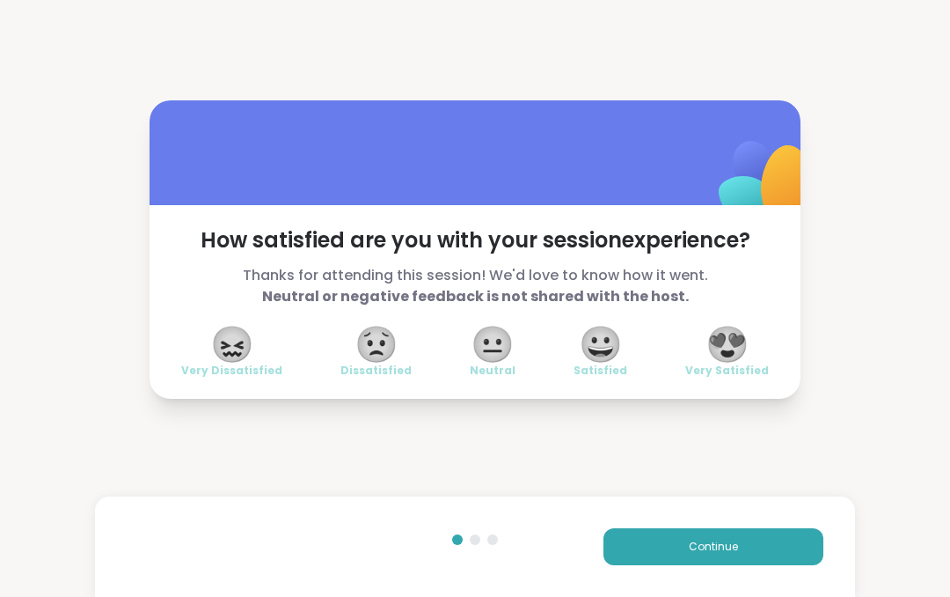
click at [743, 353] on span "😍" at bounding box center [728, 344] width 44 height 32
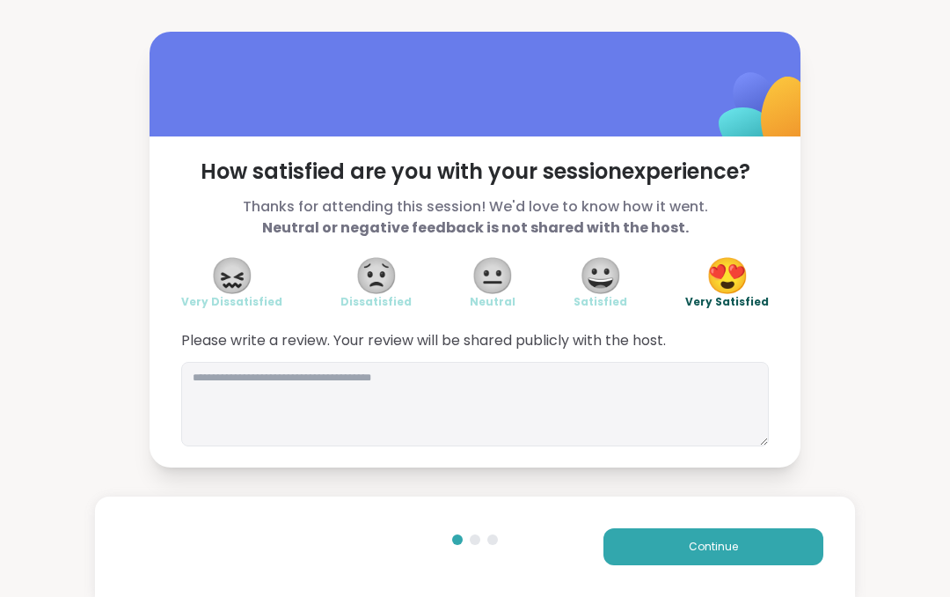
click at [737, 550] on span "Continue" at bounding box center [713, 547] width 49 height 16
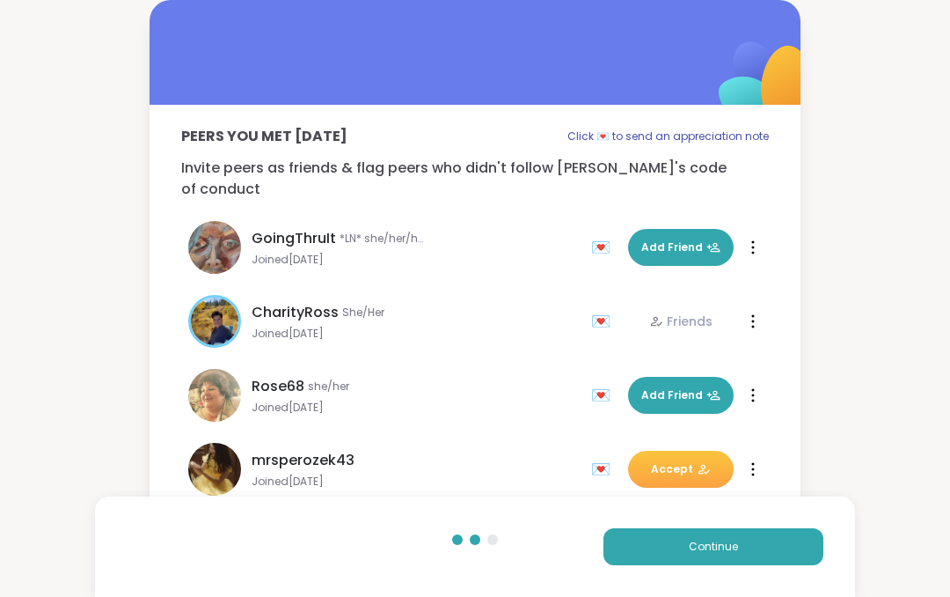
click at [758, 547] on button "Continue" at bounding box center [714, 546] width 220 height 37
